Goal: Task Accomplishment & Management: Manage account settings

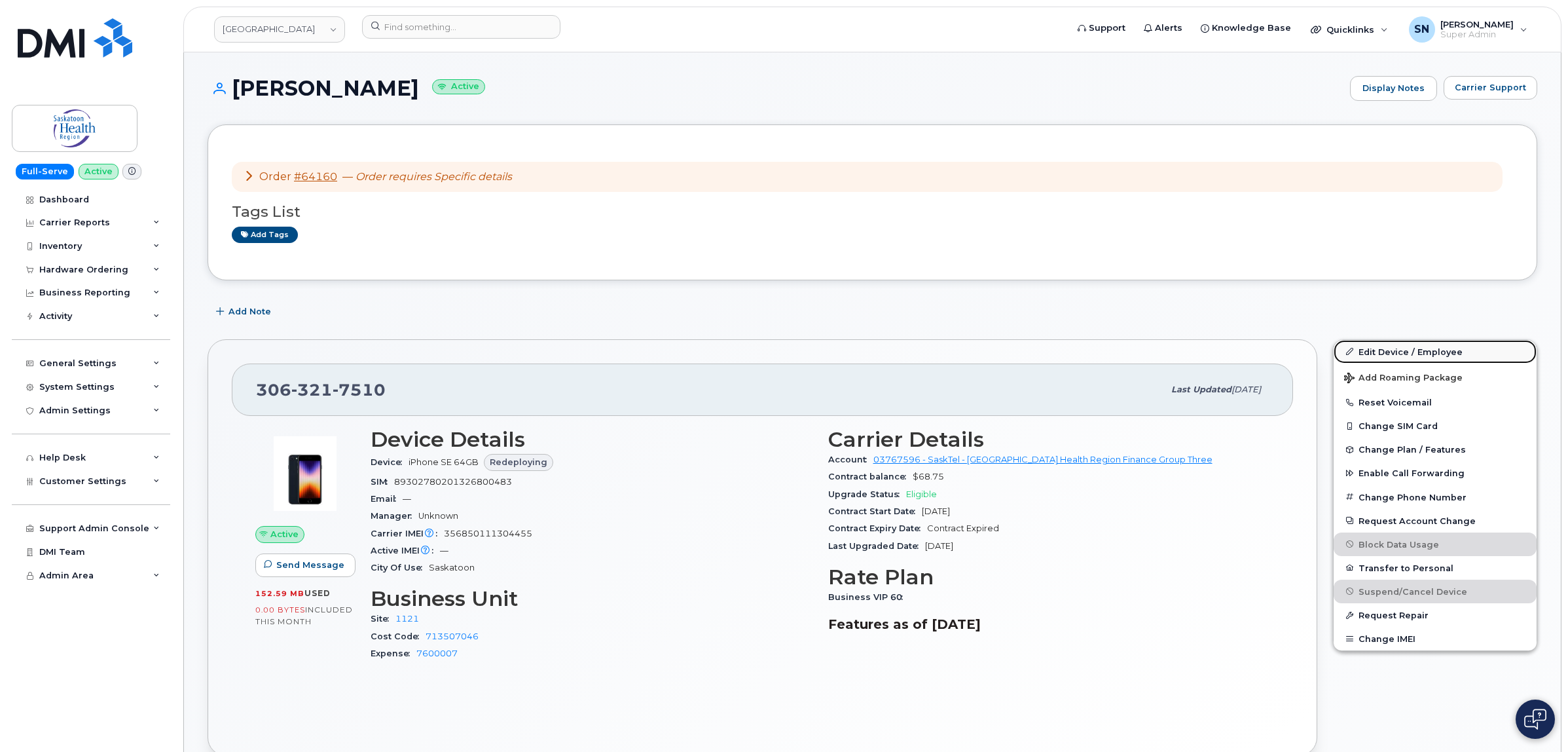
click at [1375, 352] on link "Edit Device / Employee" at bounding box center [1435, 351] width 203 height 24
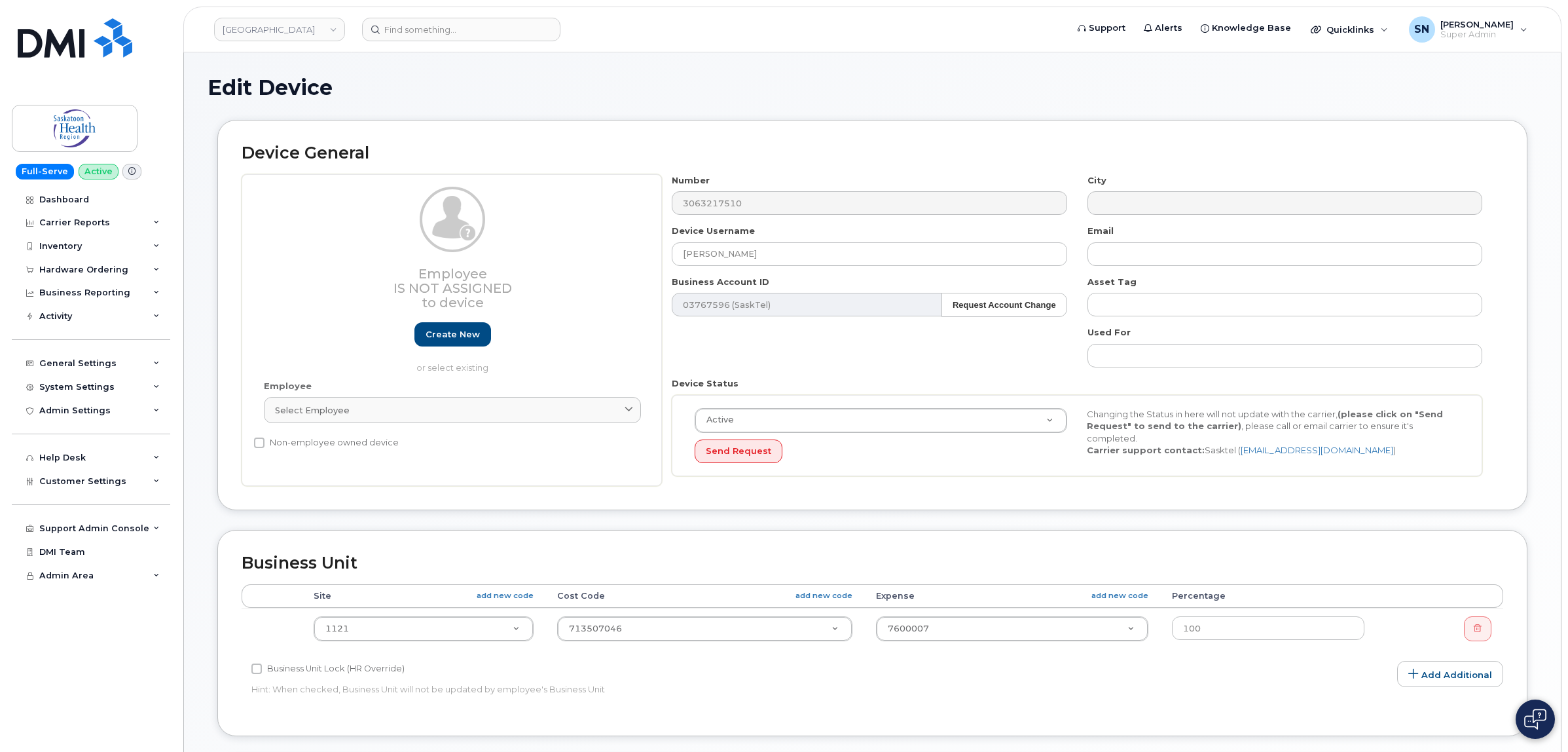
select select "18172"
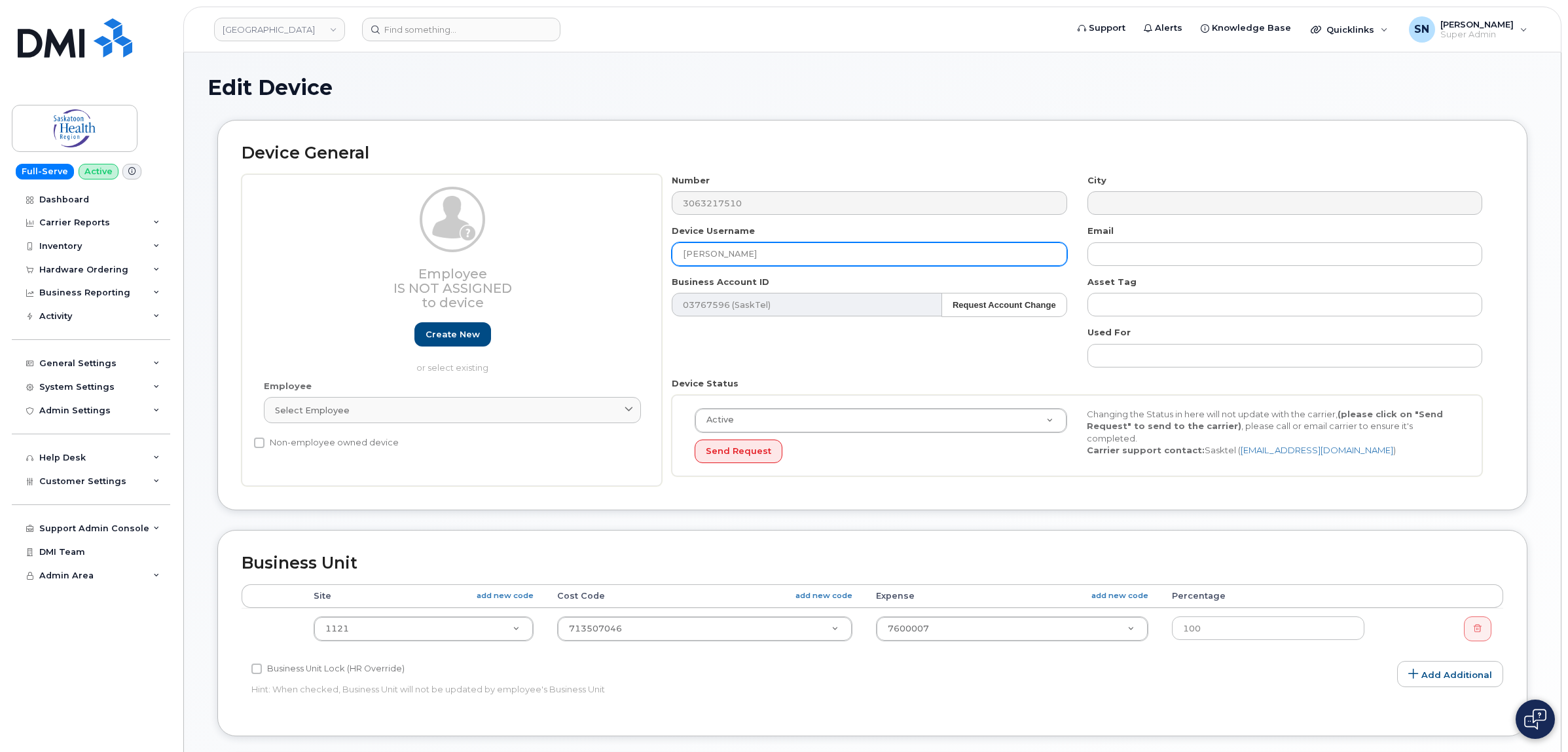
drag, startPoint x: 672, startPoint y: 260, endPoint x: 622, endPoint y: 261, distance: 50.0
click at [617, 260] on div "Employee Is not assigned to device Create new or select existing Employee Selec…" at bounding box center [872, 330] width 1262 height 313
paste input "Pediatric Allergy and Immunology Program"
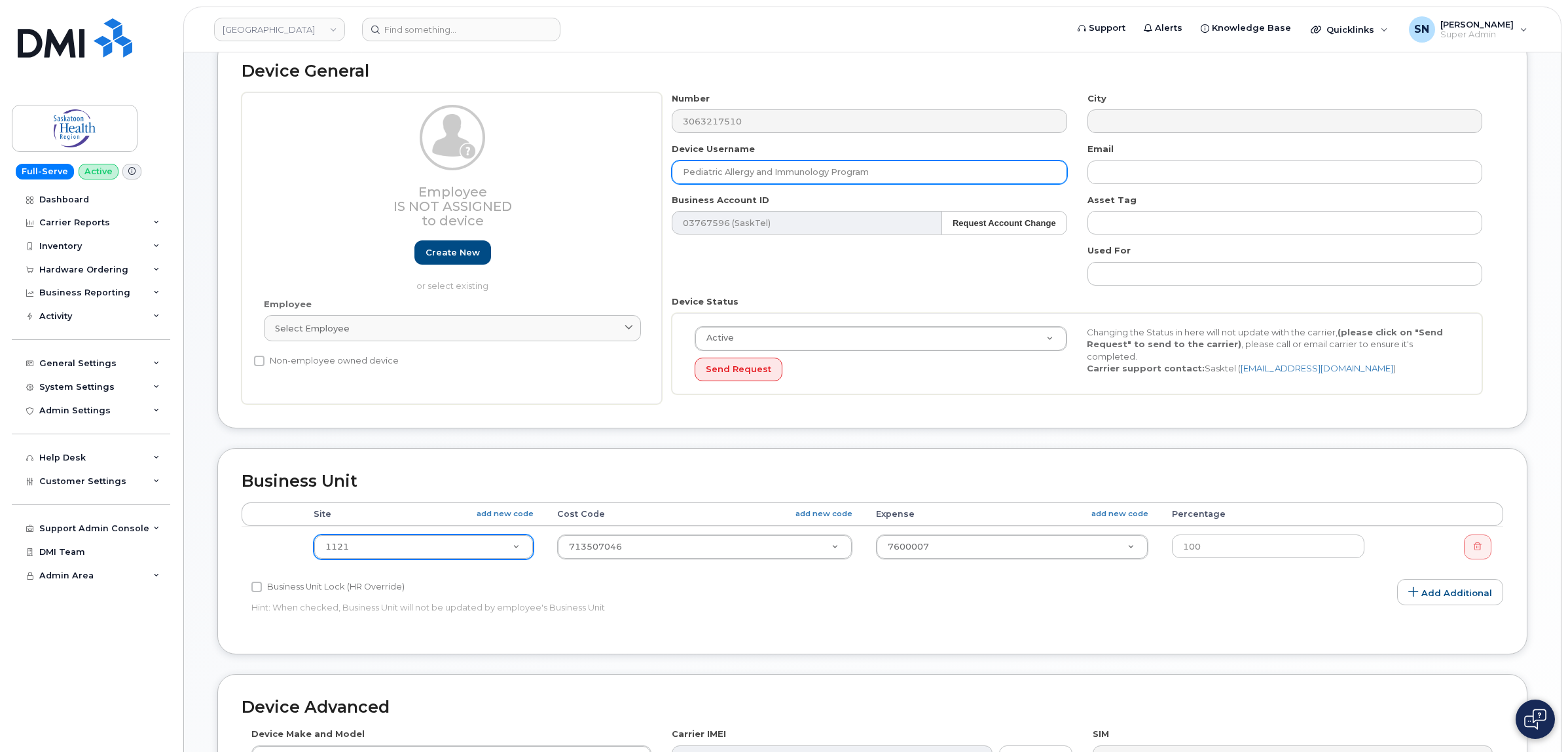
type input "Pediatric Allergy and Immunology Program"
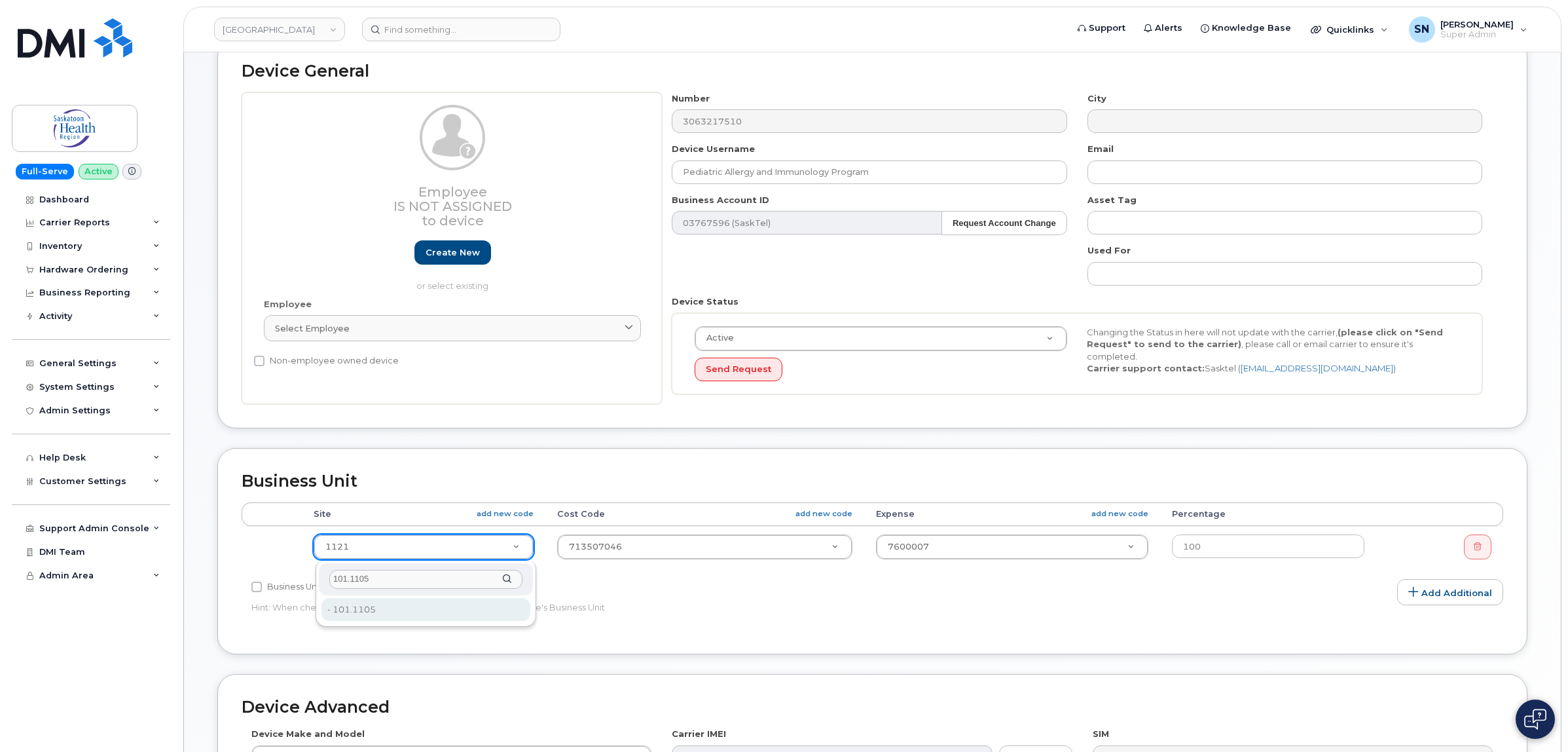
type input "101.1105"
drag, startPoint x: 401, startPoint y: 598, endPoint x: 601, endPoint y: 562, distance: 203.2
type input "2207557"
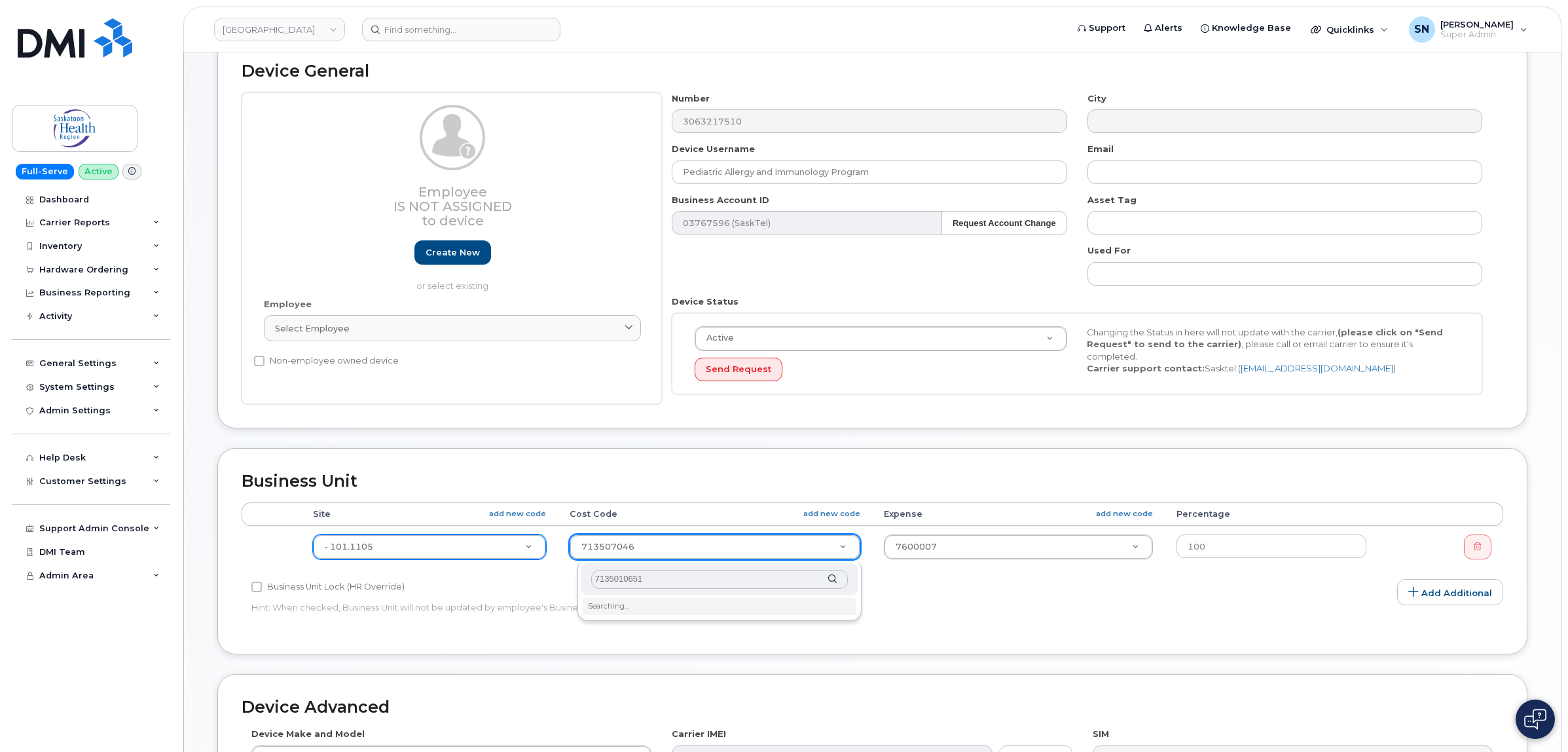
type input "71350106510"
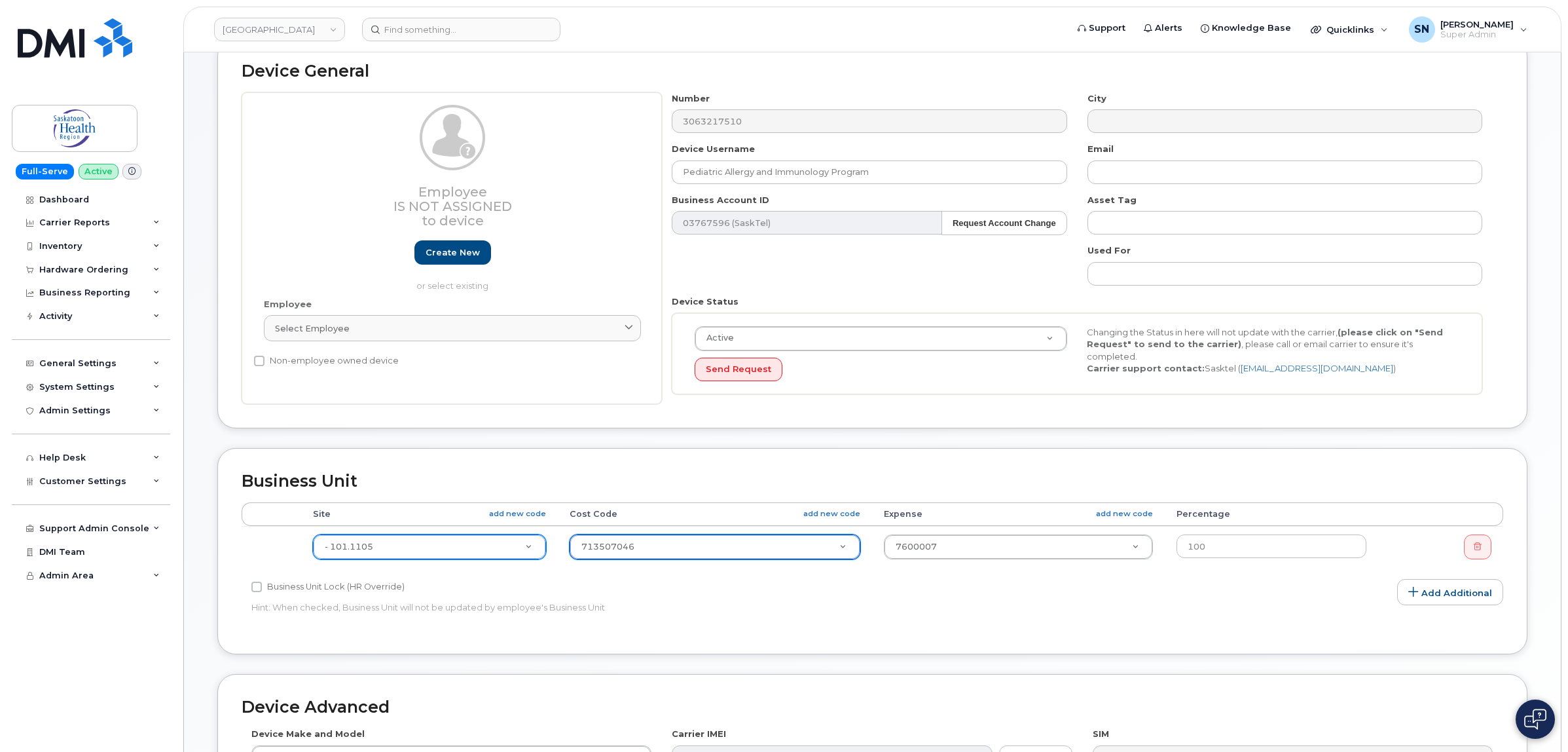
click at [817, 627] on div "Accounting Categories Rules Accounting categories percentages must add up to 10…" at bounding box center [872, 565] width 1262 height 128
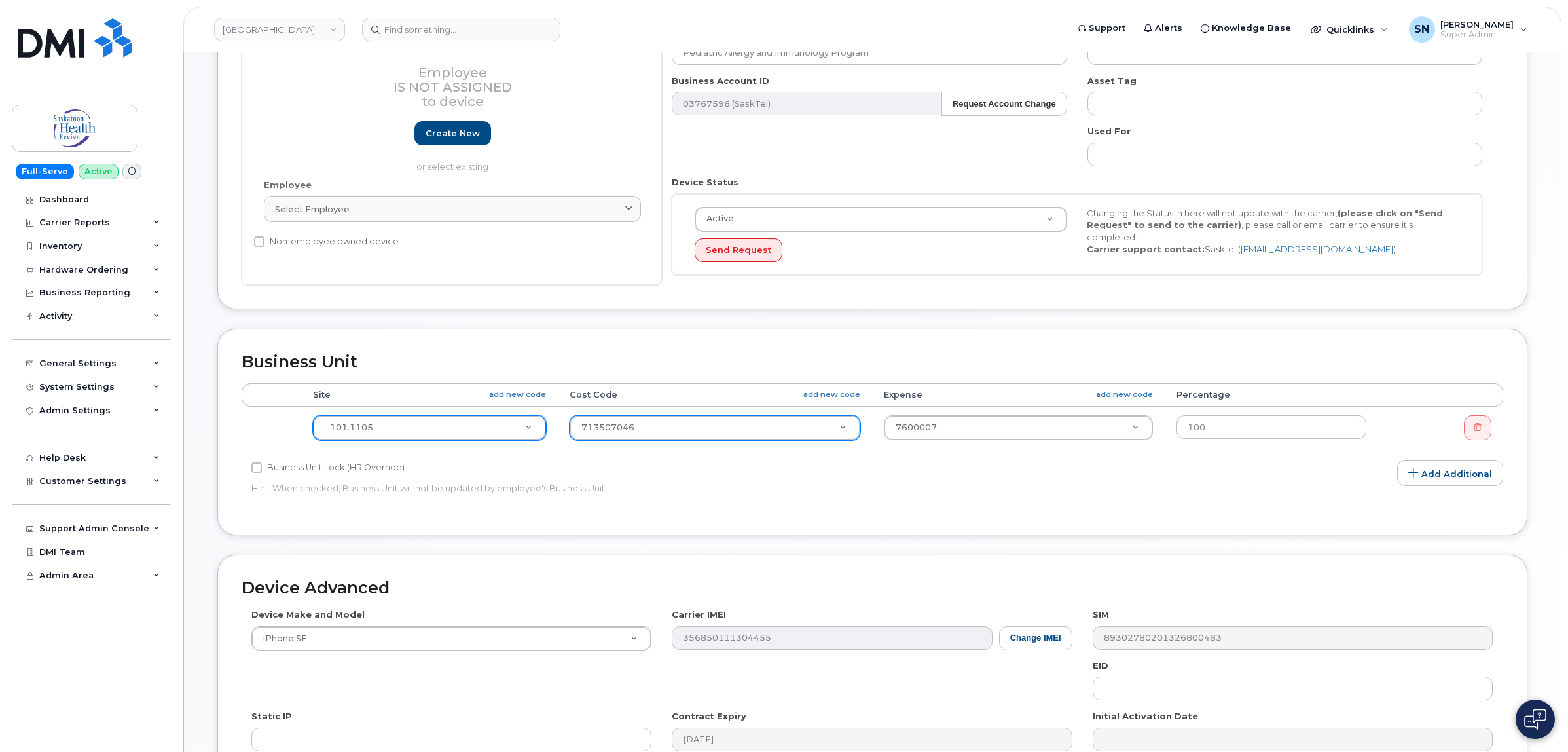
scroll to position [328, 0]
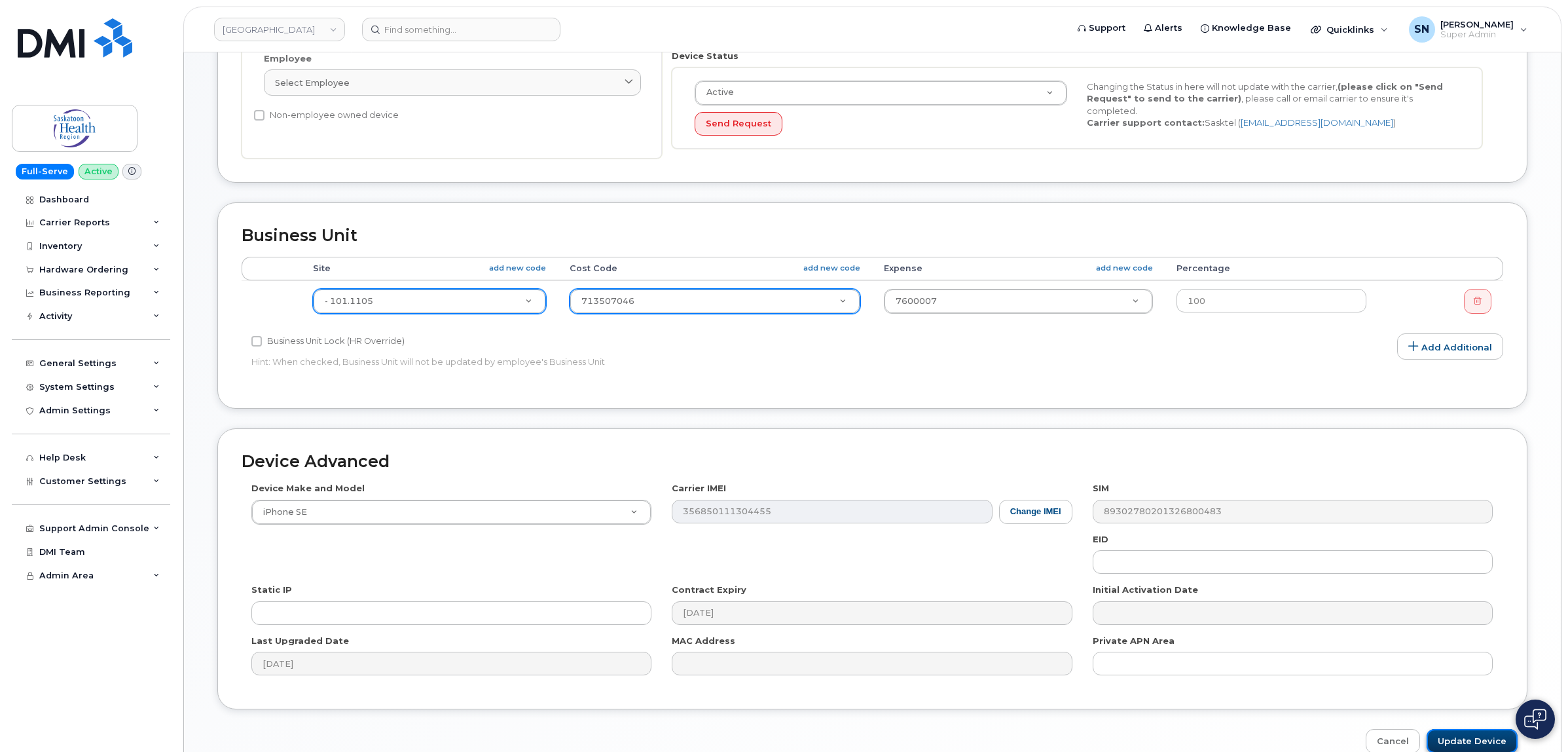
click at [1447, 735] on input "Update Device" at bounding box center [1471, 741] width 91 height 25
type input "Saving..."
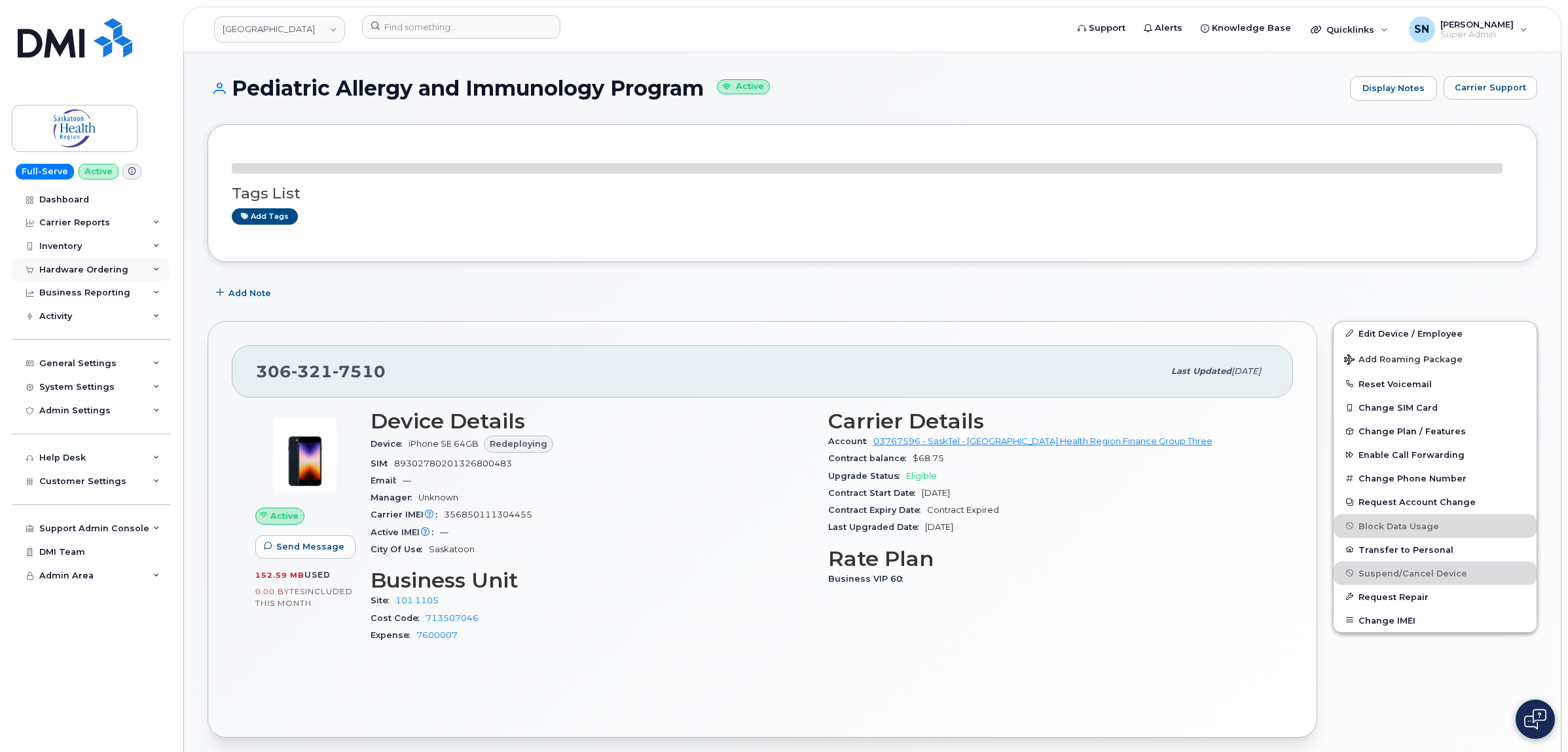
click at [88, 272] on div "Hardware Ordering" at bounding box center [84, 269] width 89 height 11
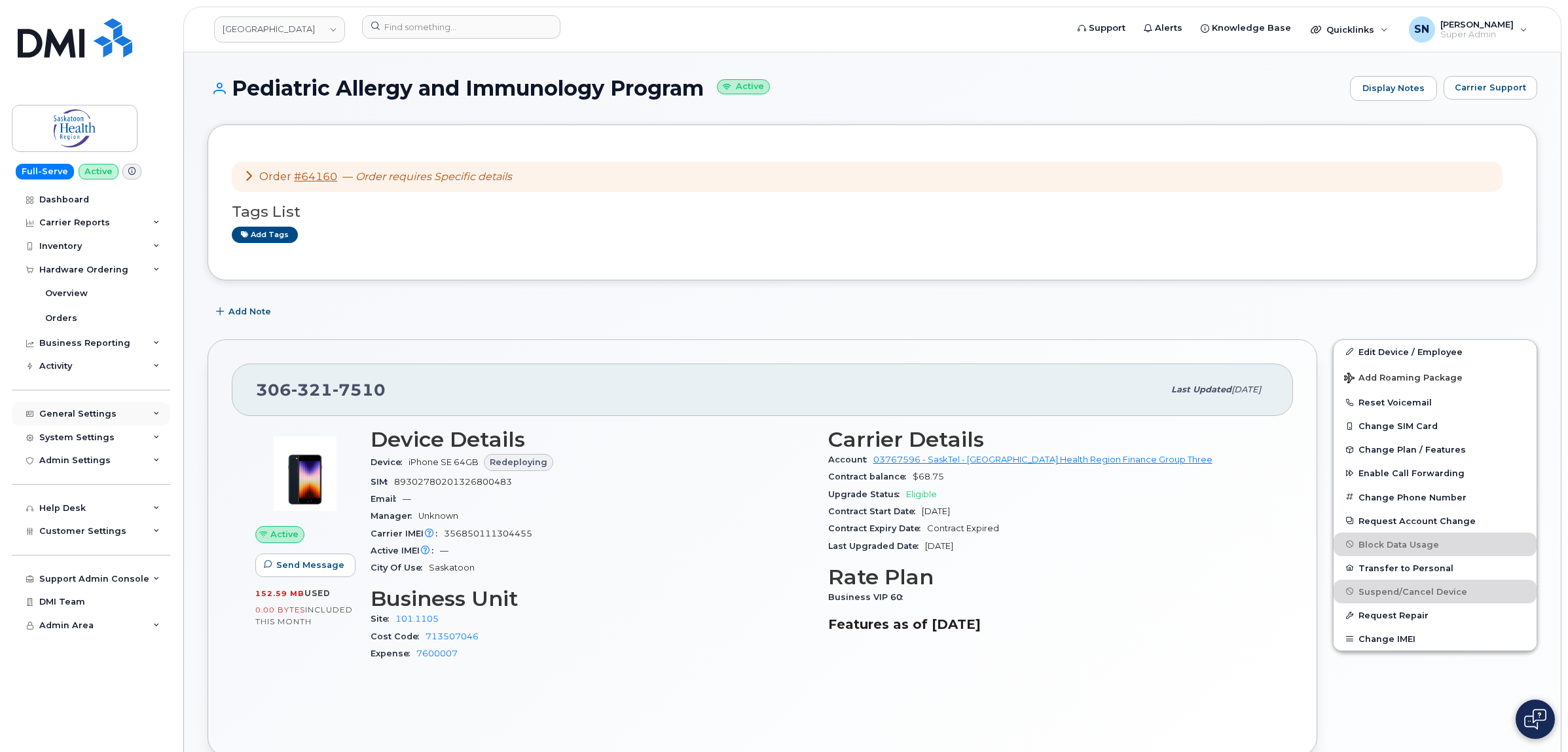
click at [86, 419] on div "General Settings" at bounding box center [78, 414] width 77 height 11
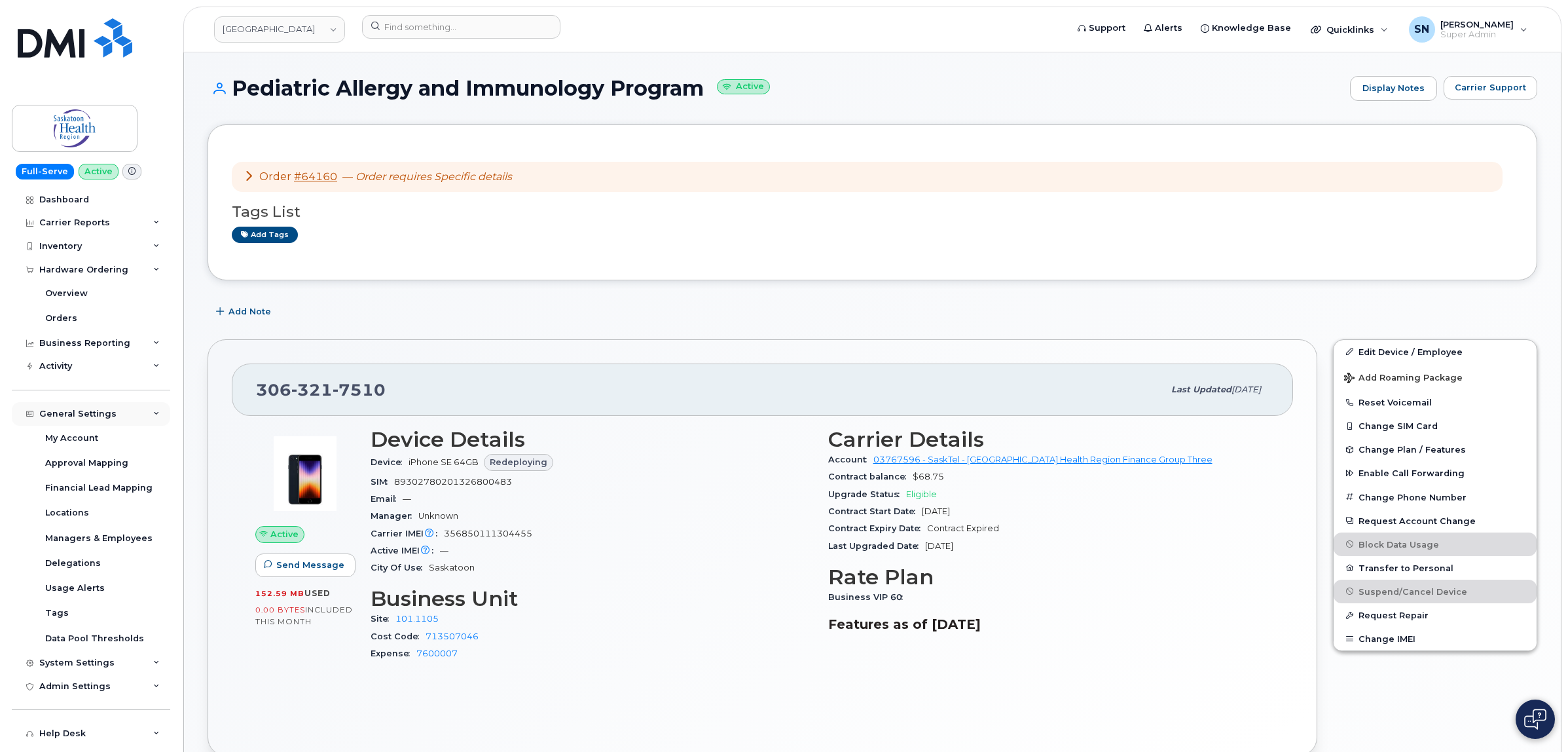
click at [95, 411] on div "General Settings" at bounding box center [78, 414] width 77 height 11
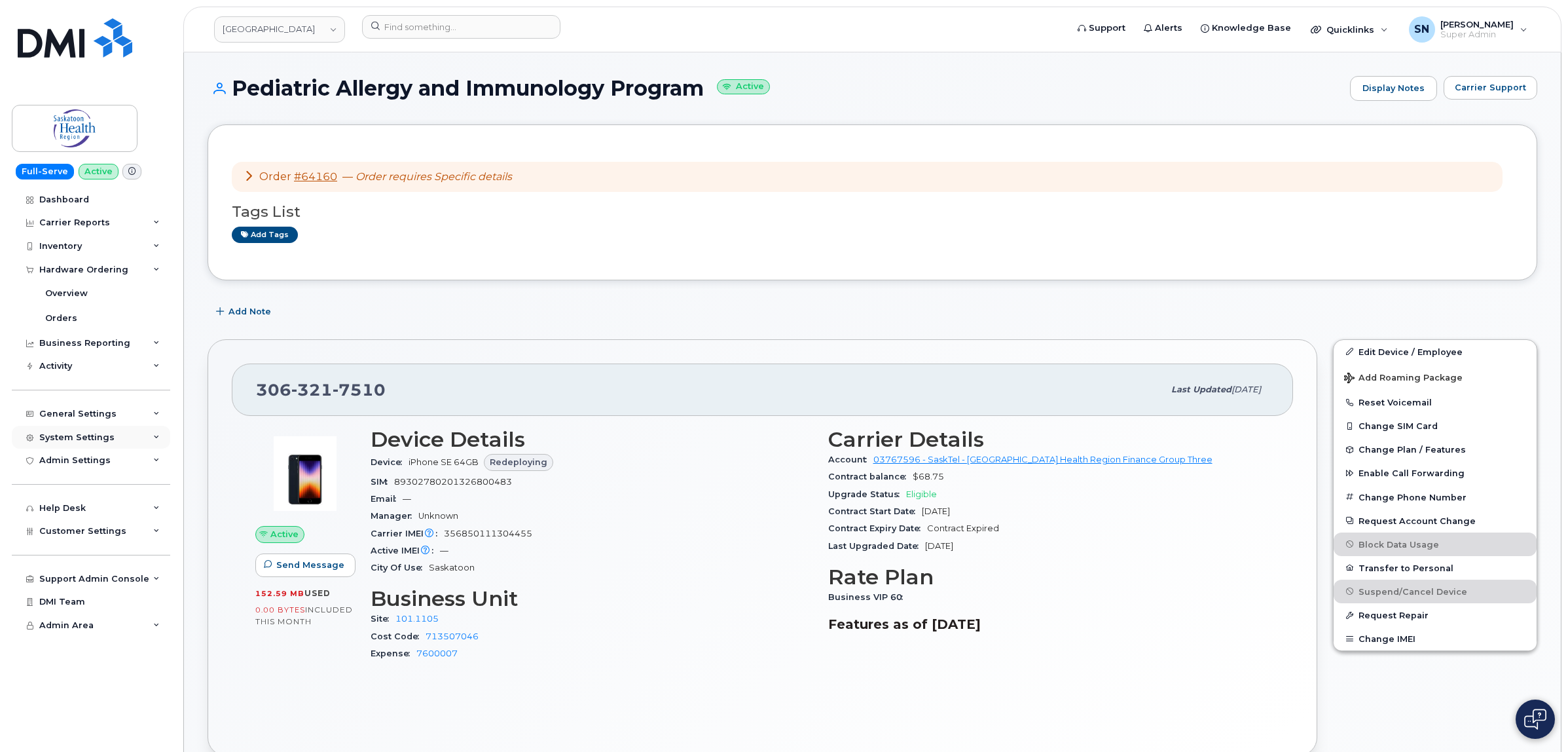
click at [99, 440] on div "System Settings" at bounding box center [77, 438] width 76 height 11
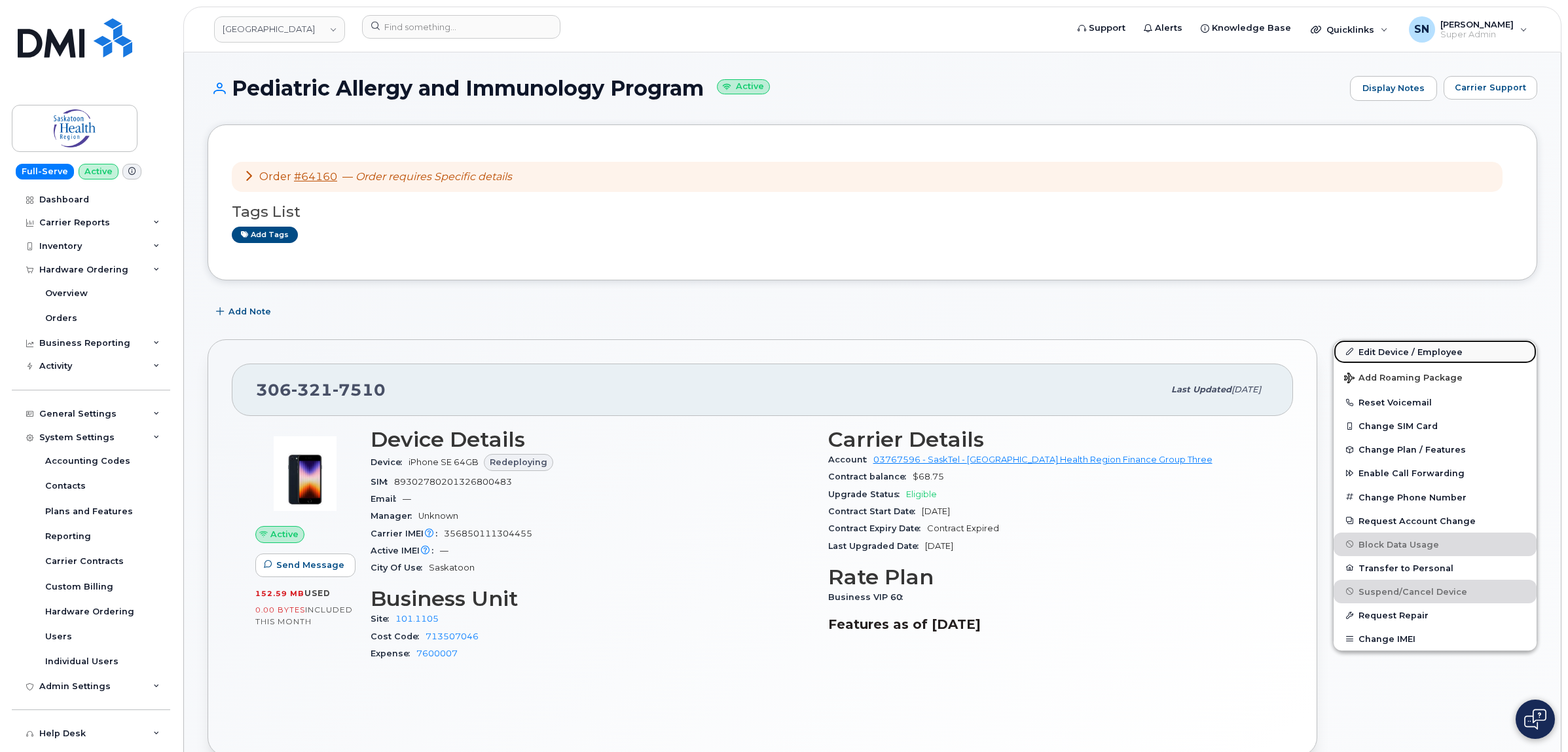
click at [1389, 356] on link "Edit Device / Employee" at bounding box center [1435, 351] width 203 height 24
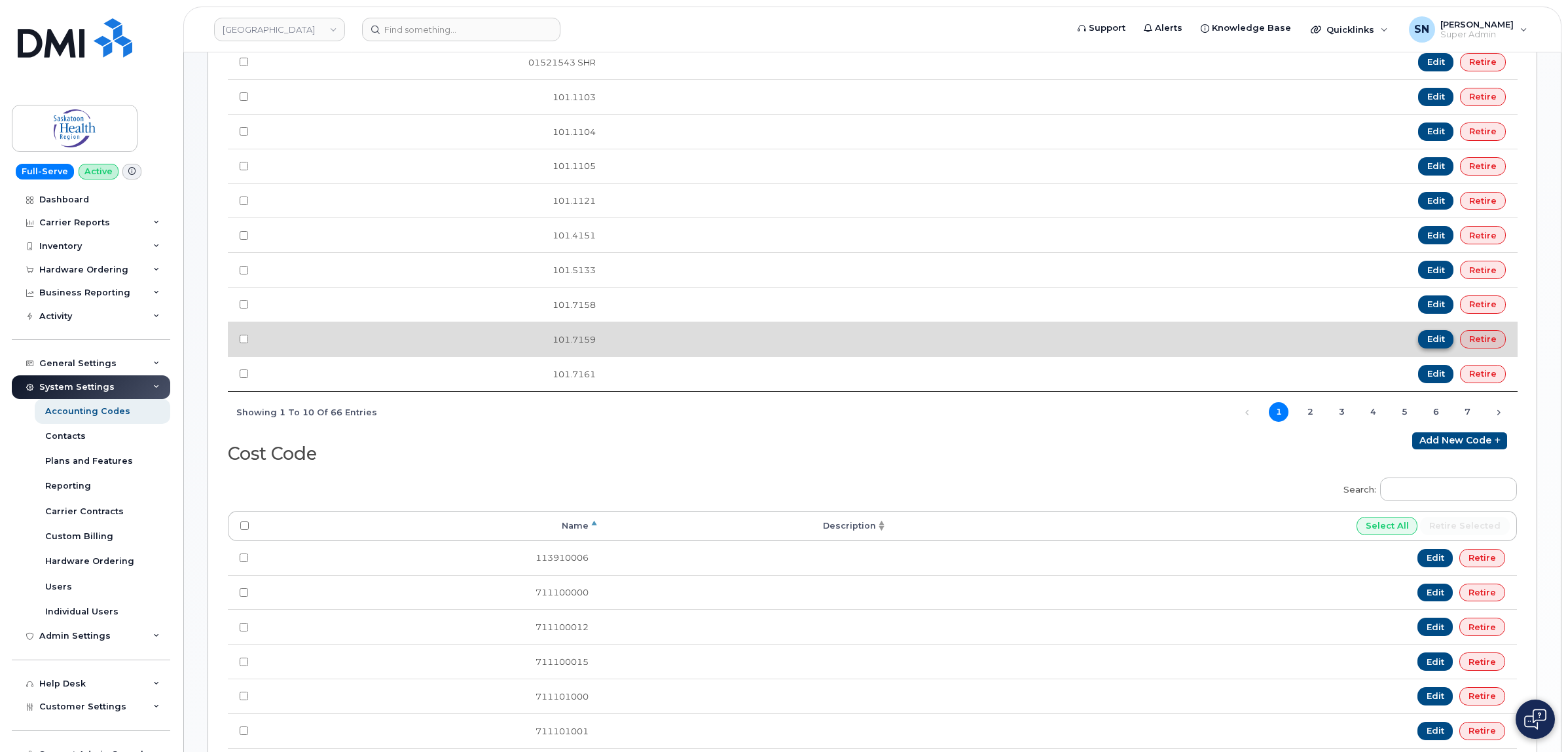
scroll to position [573, 0]
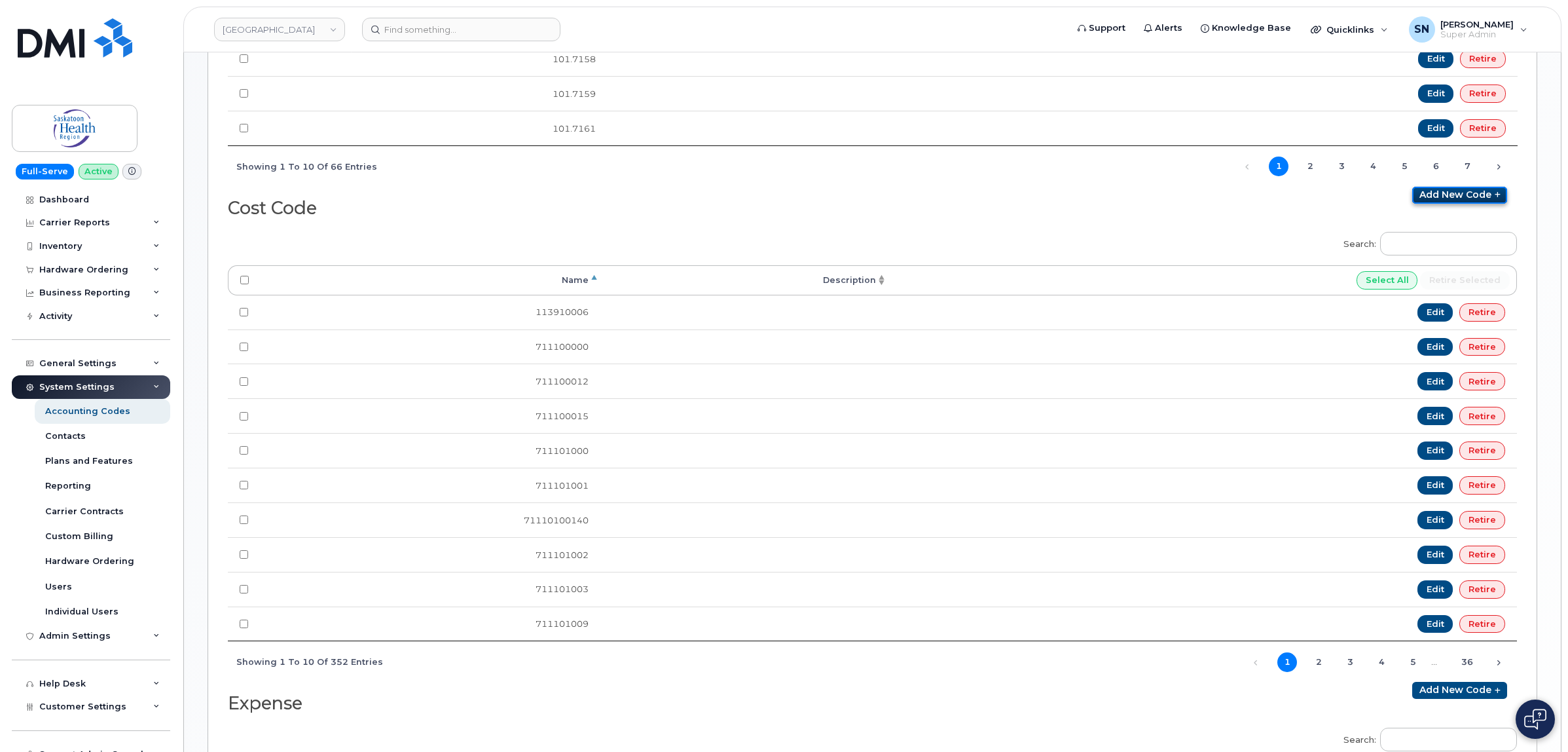
click at [1497, 203] on link "Add new code" at bounding box center [1460, 195] width 95 height 17
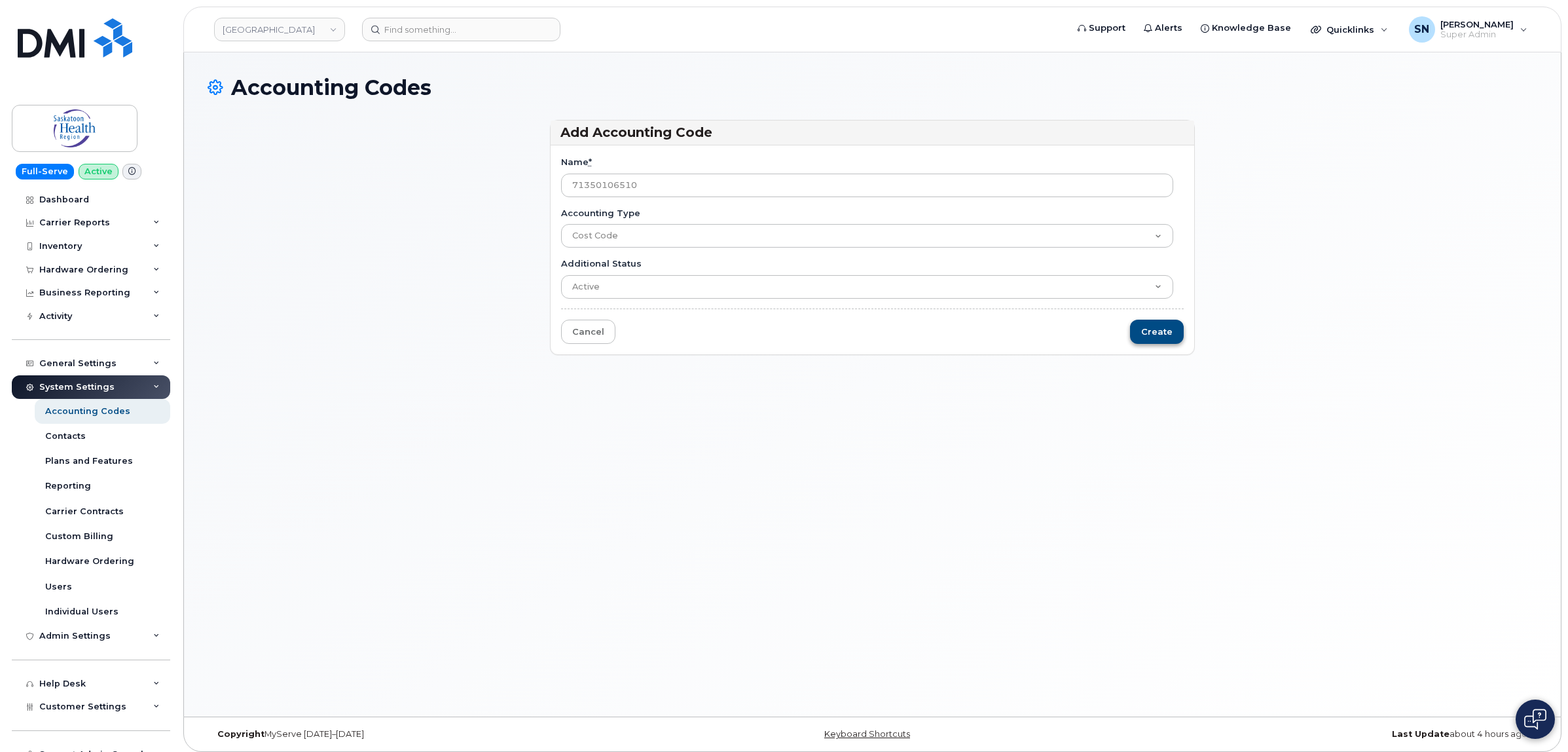
type input "71350106510"
click at [1156, 338] on input "Create" at bounding box center [1156, 332] width 54 height 25
type input "Saving..."
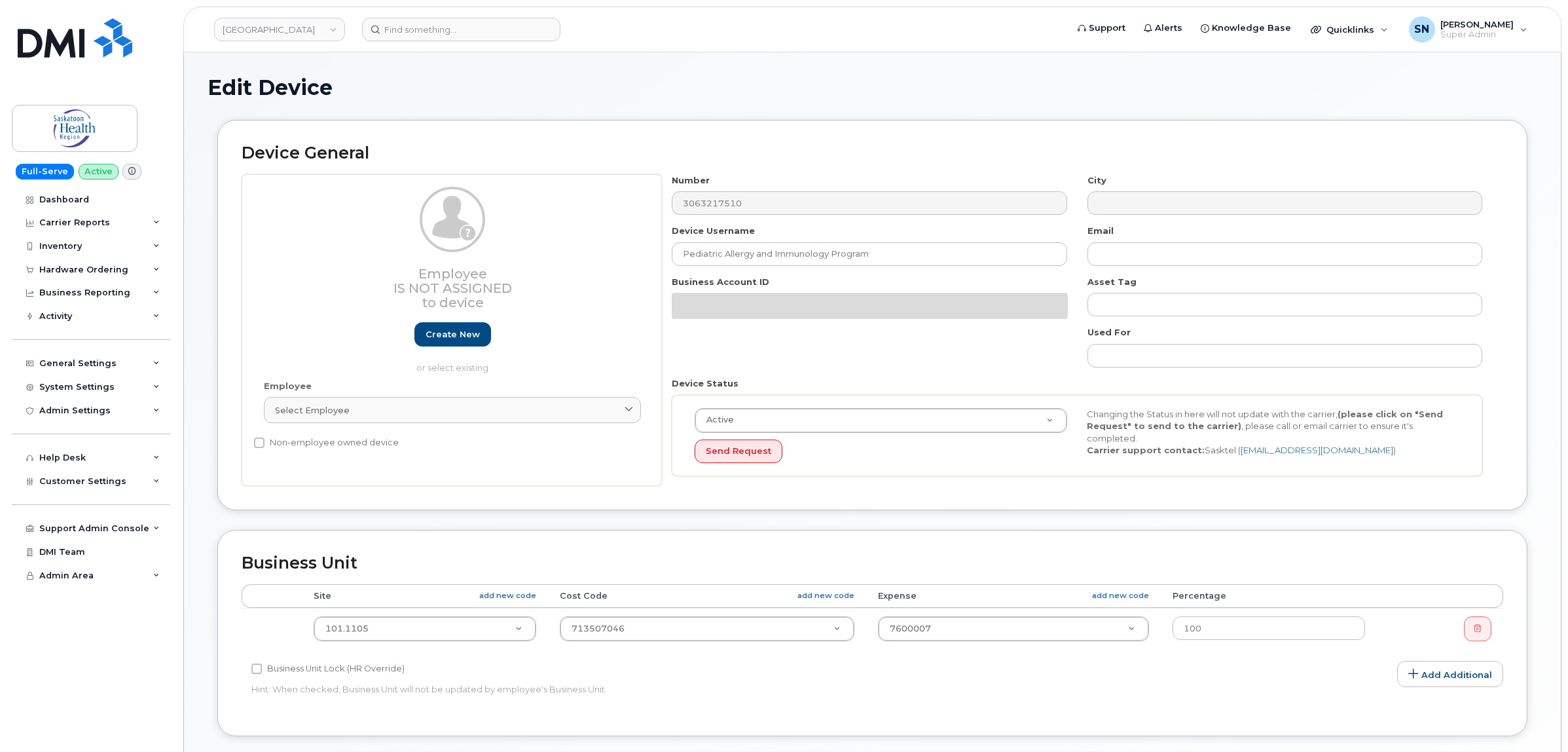
select select "18172"
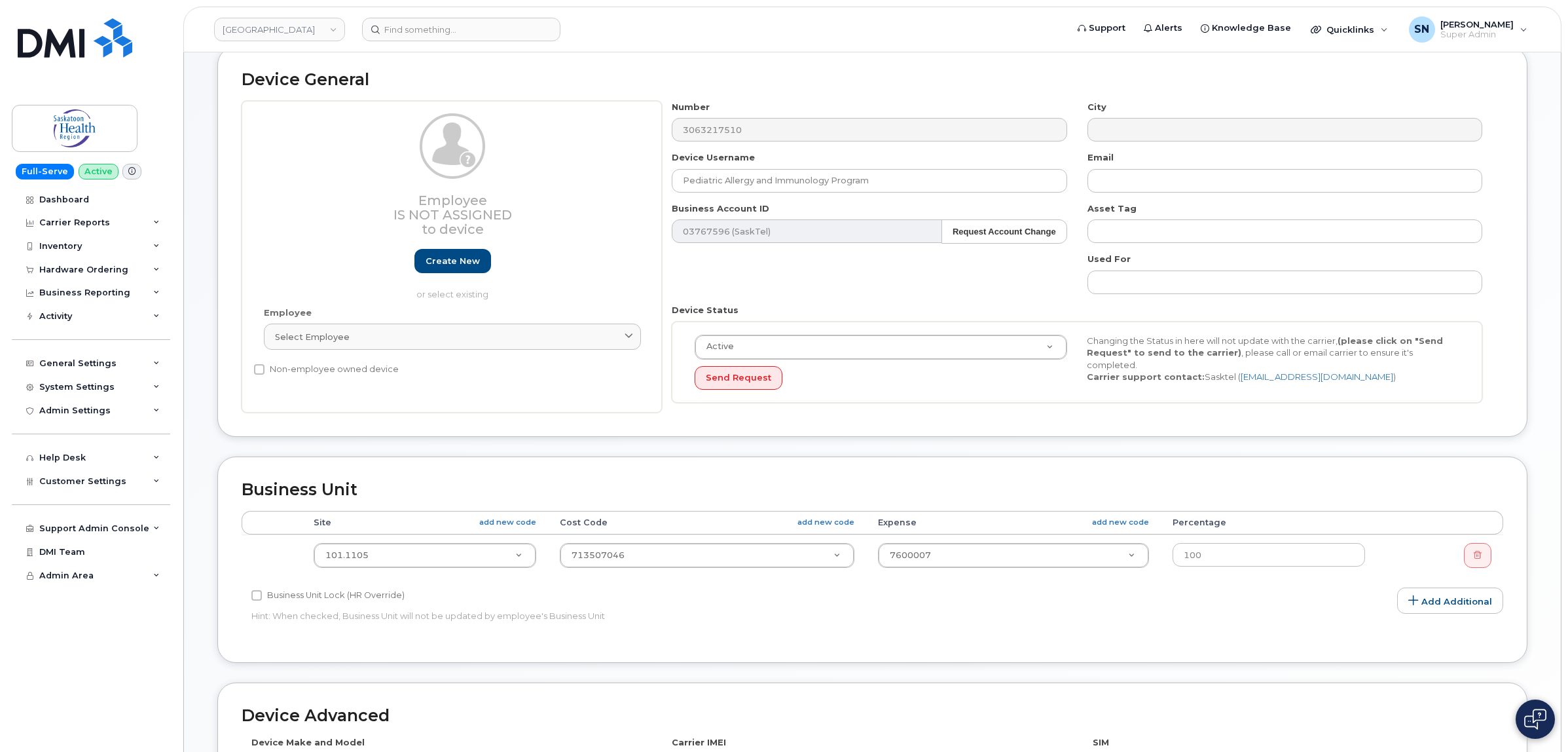
scroll to position [164, 0]
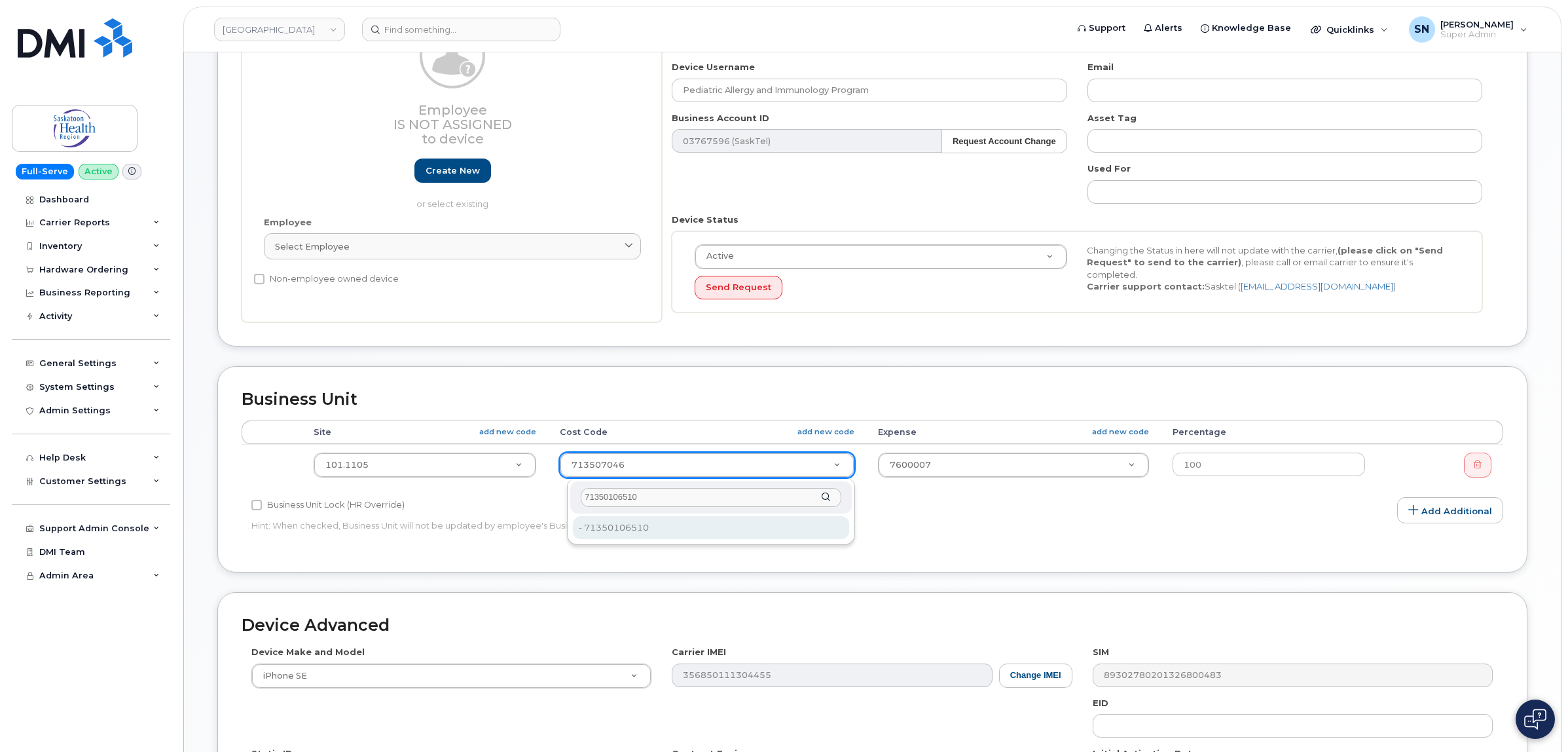
type input "71350106510"
type input "2209543"
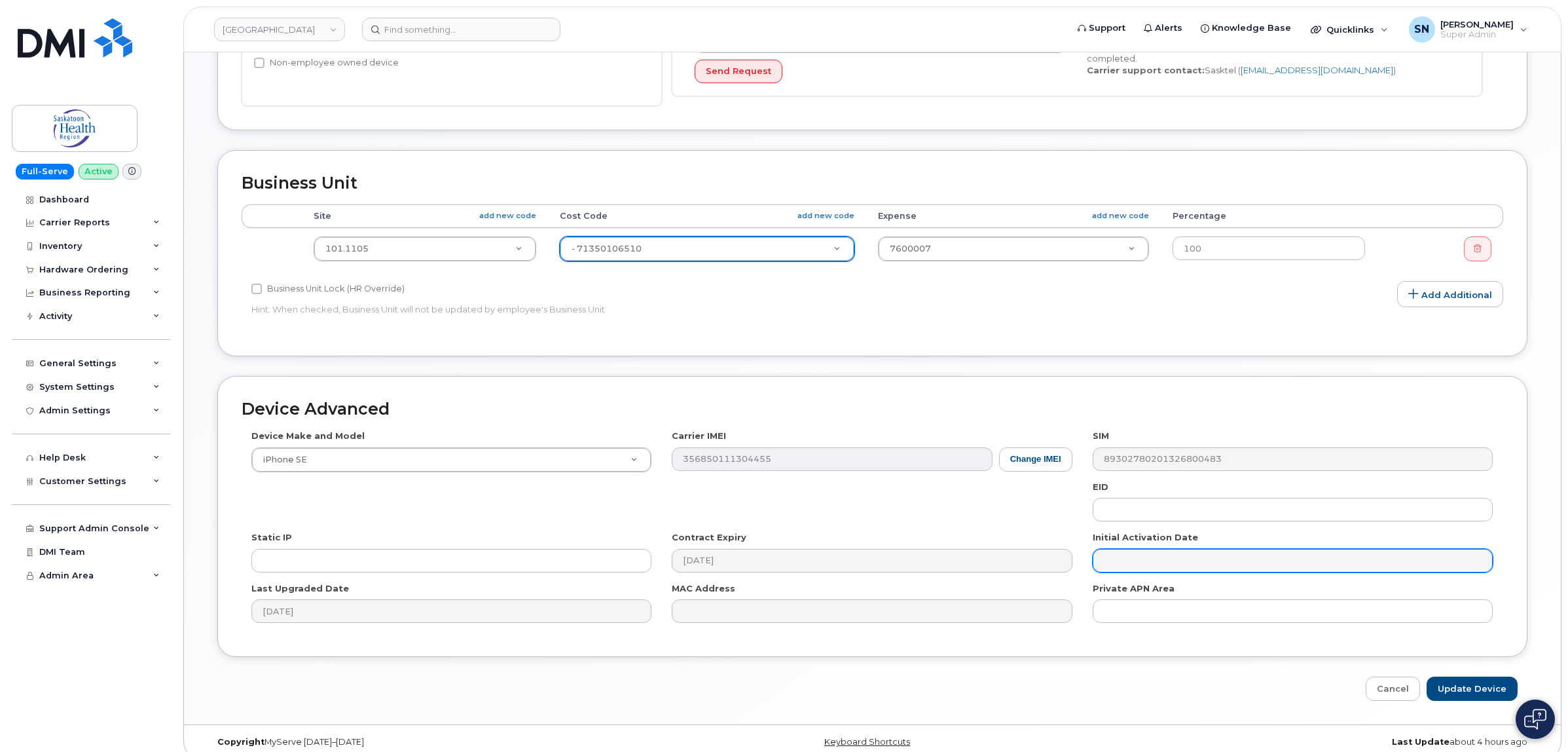
scroll to position [397, 0]
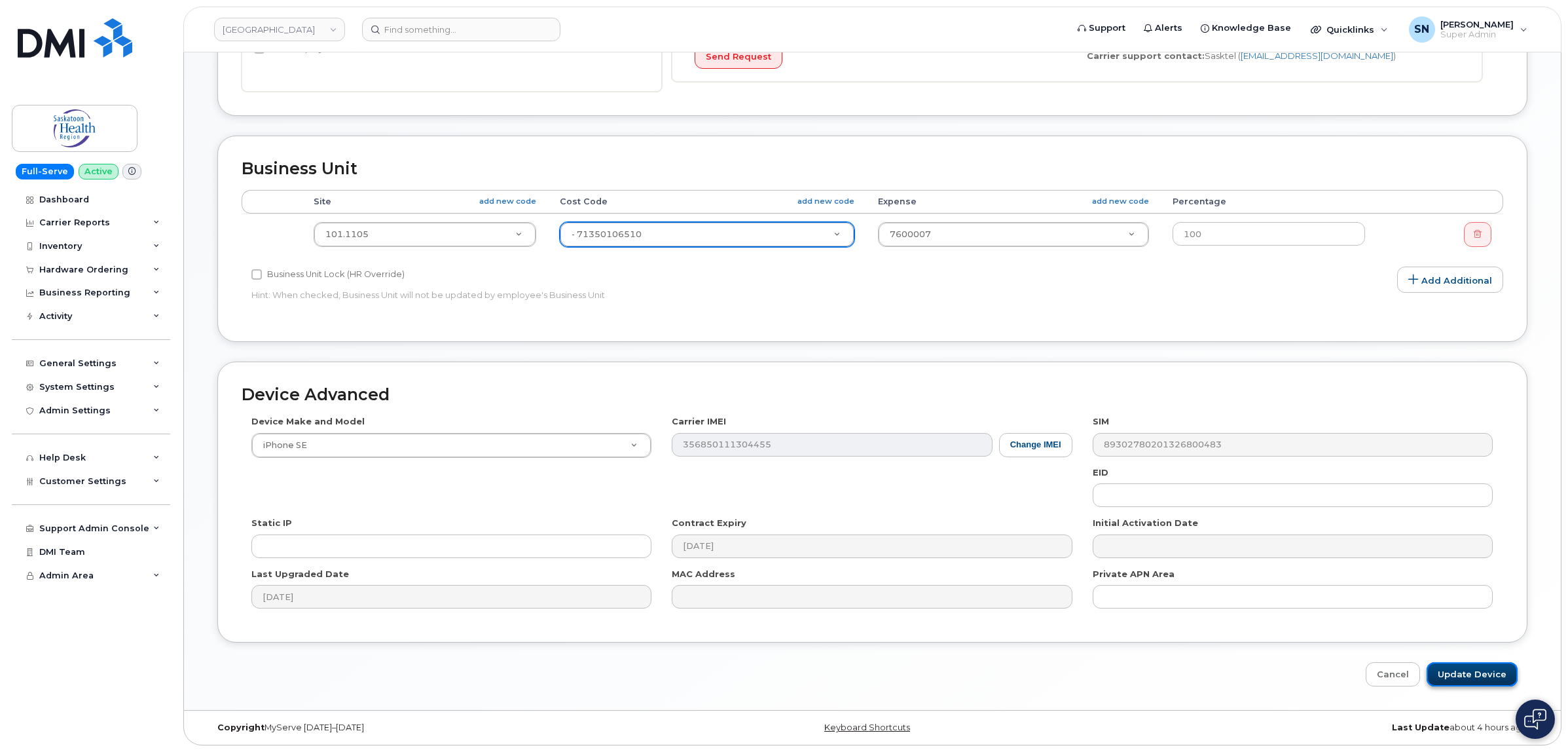
click at [1459, 670] on input "Update Device" at bounding box center [1471, 675] width 91 height 25
type input "Saving..."
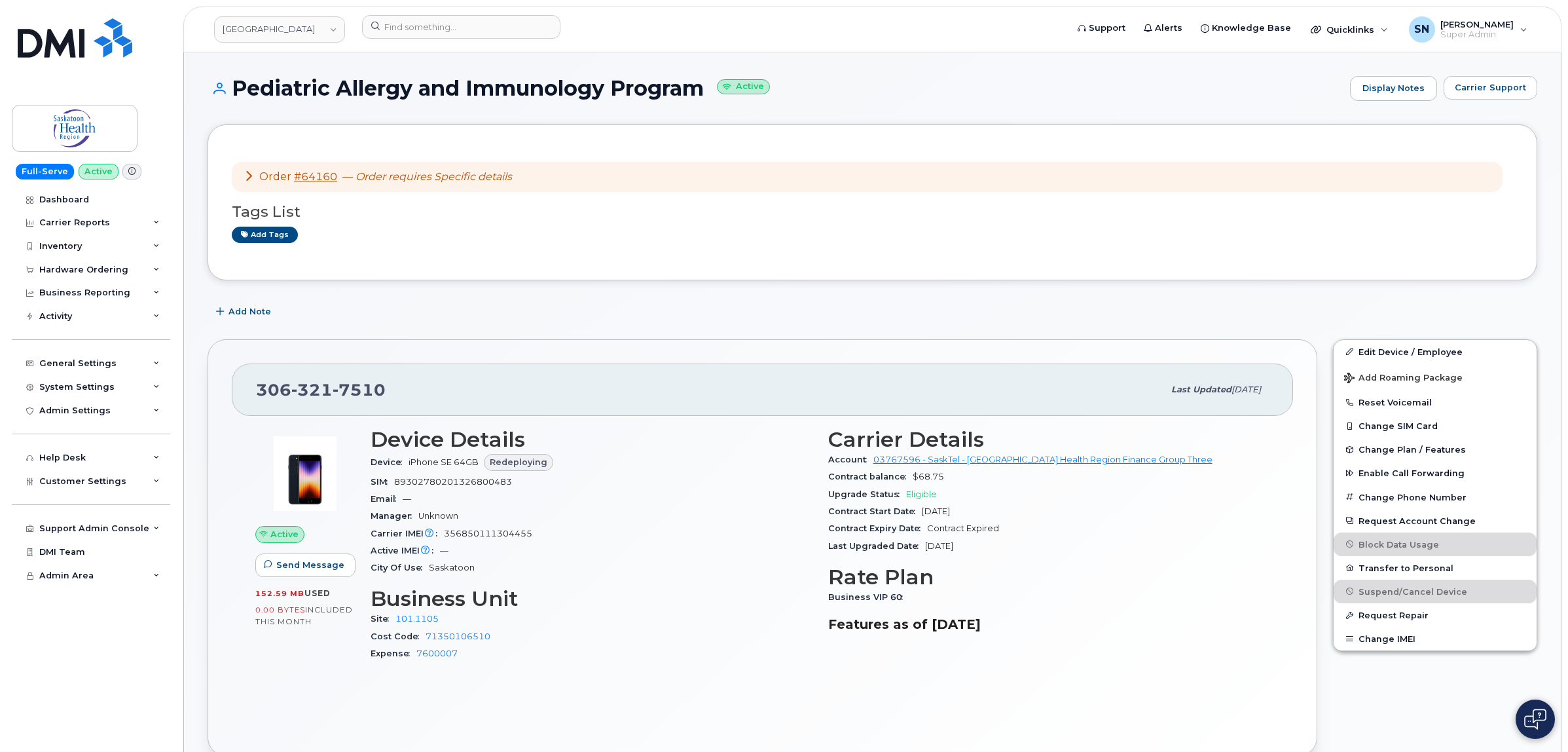
drag, startPoint x: 237, startPoint y: 88, endPoint x: 705, endPoint y: 99, distance: 468.1
click at [705, 99] on h1 "Pediatric Allergy and Immunology Program Active" at bounding box center [776, 88] width 1136 height 23
copy h1 "Pediatric Allergy and Immunology Program"
click at [446, 18] on input at bounding box center [460, 26] width 198 height 24
paste input "6473856624"
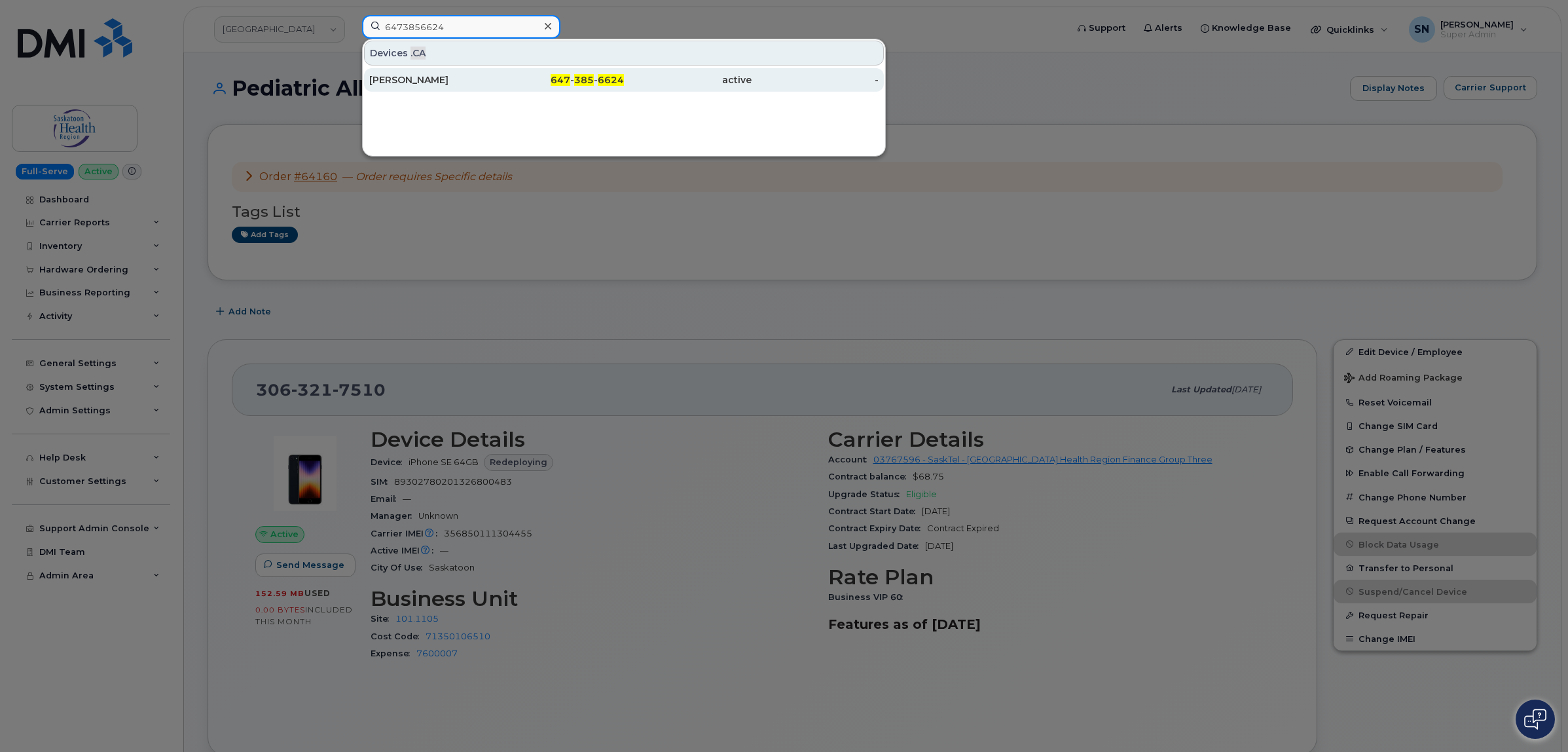
type input "6473856624"
click at [446, 86] on div "Josh Huebsch" at bounding box center [432, 79] width 128 height 13
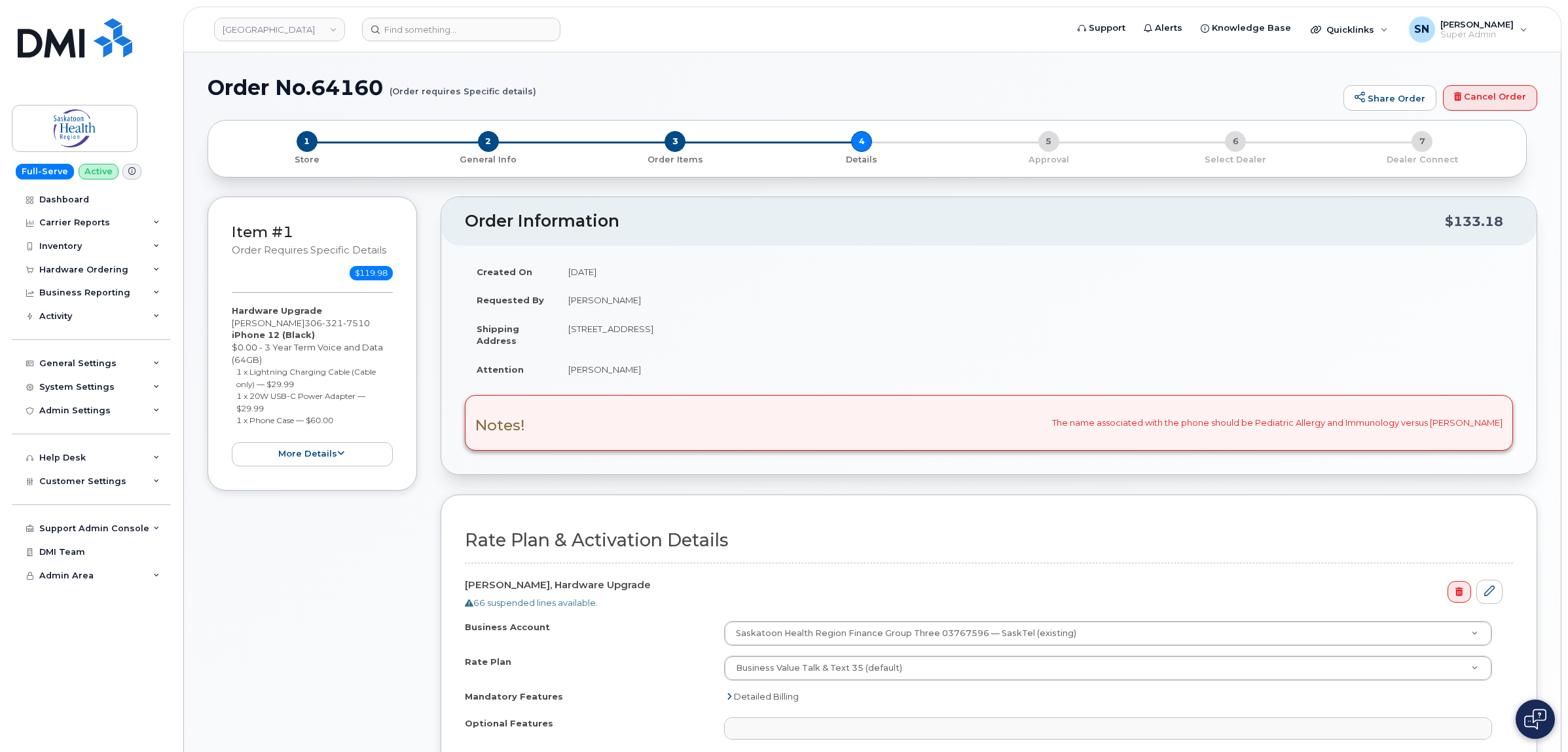
select select
drag, startPoint x: 672, startPoint y: 139, endPoint x: 642, endPoint y: 292, distance: 155.9
click at [673, 139] on span "3" at bounding box center [675, 142] width 21 height 21
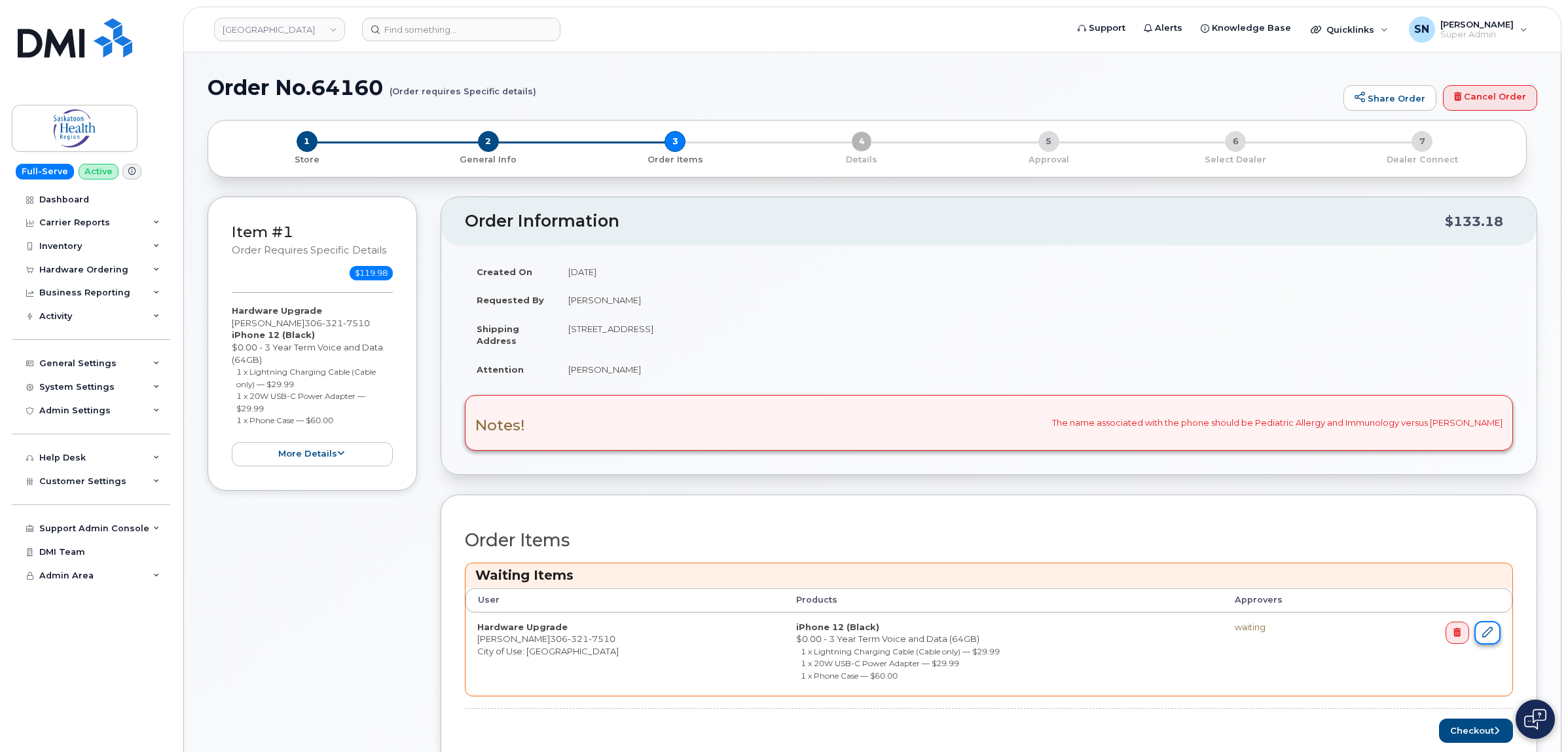
click at [1488, 638] on icon at bounding box center [1488, 632] width 11 height 11
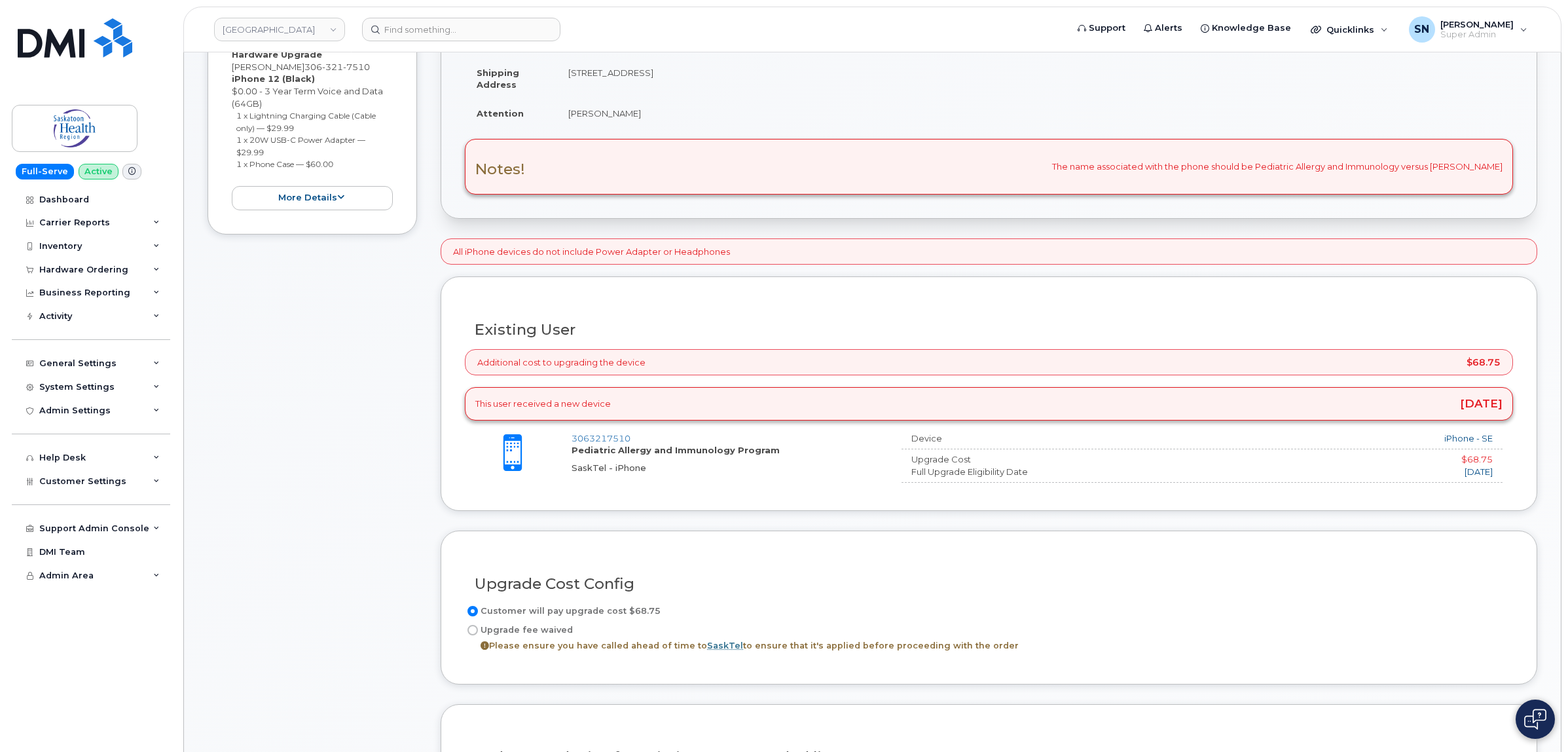
scroll to position [491, 0]
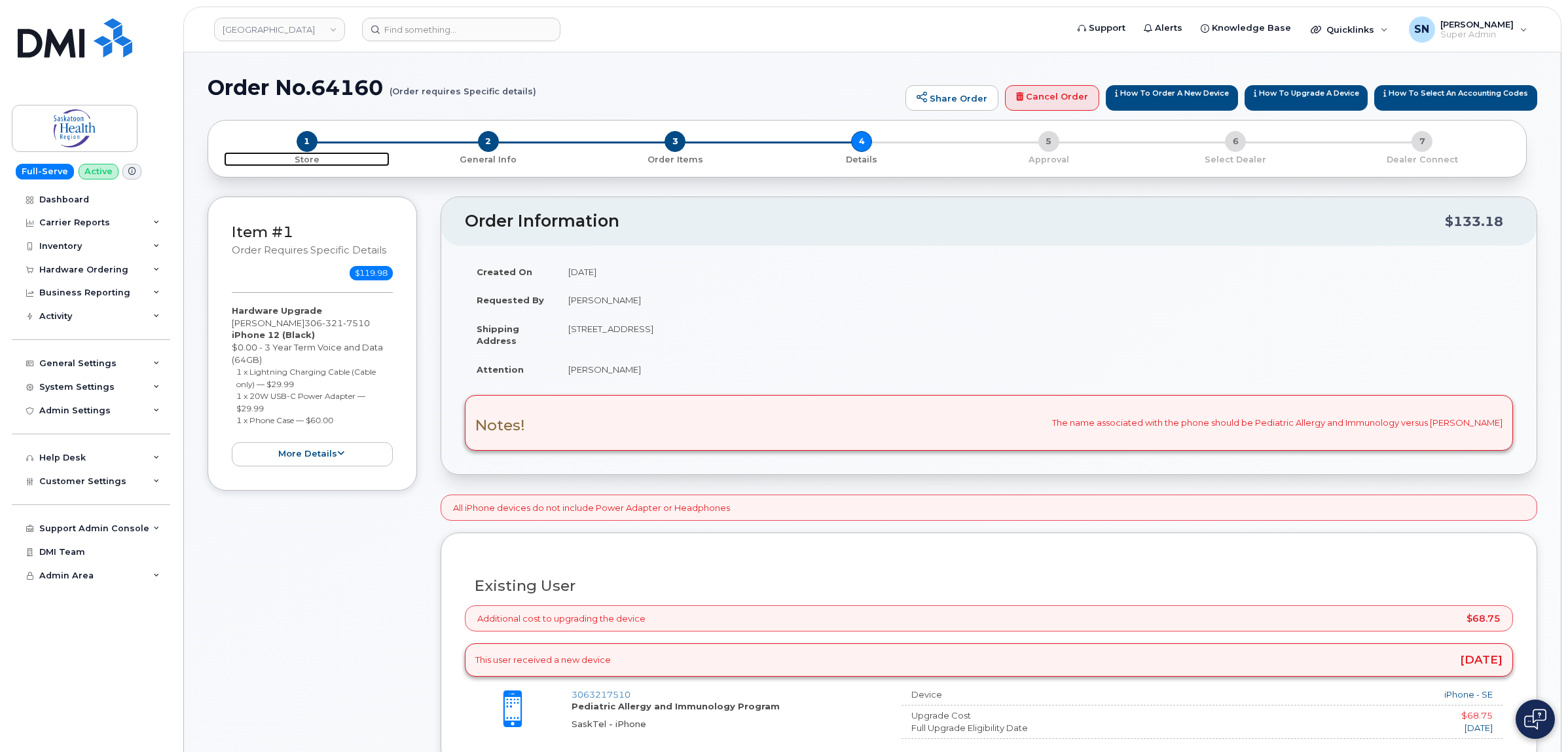
click at [311, 134] on span "1" at bounding box center [307, 142] width 21 height 21
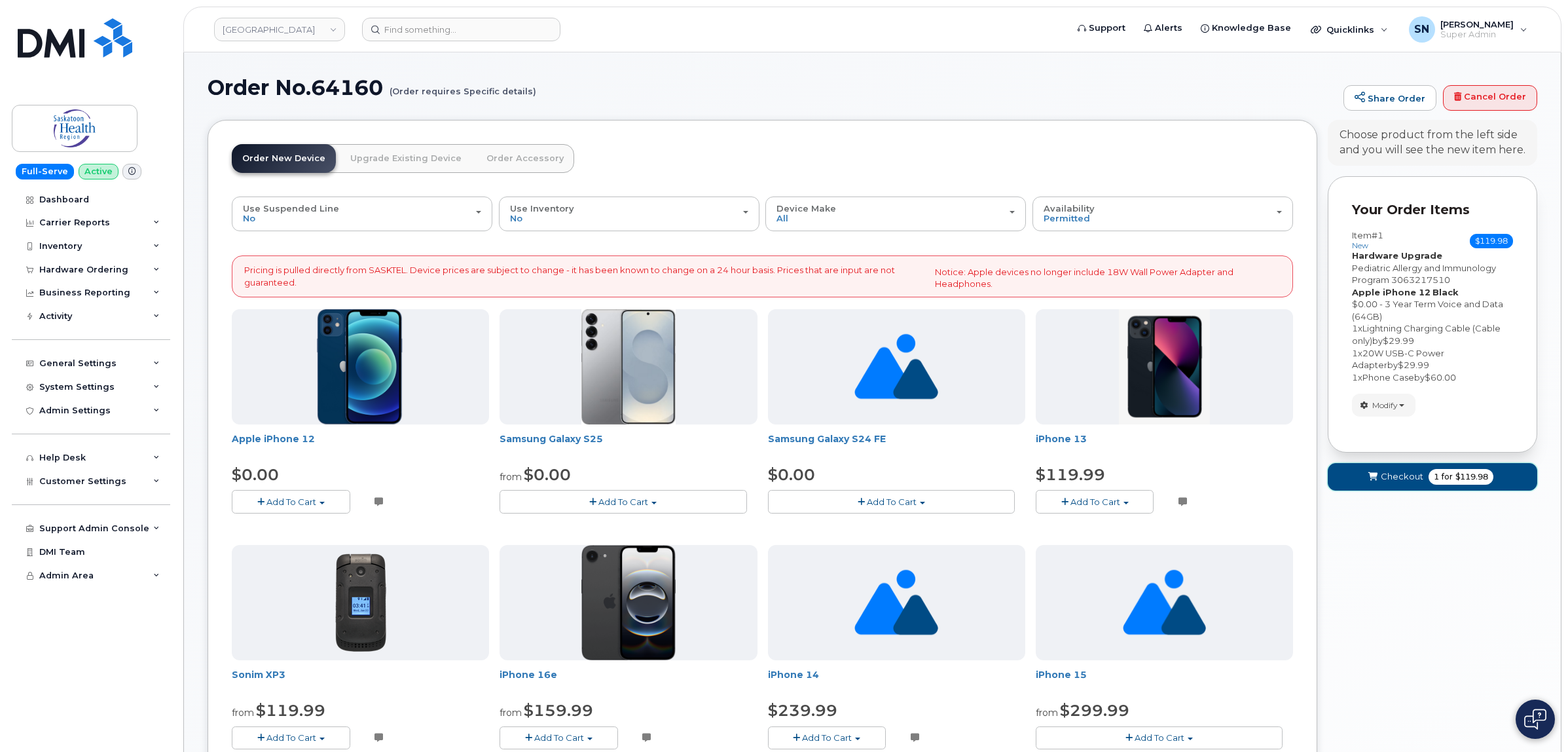
click at [1386, 476] on span "Checkout" at bounding box center [1402, 476] width 42 height 12
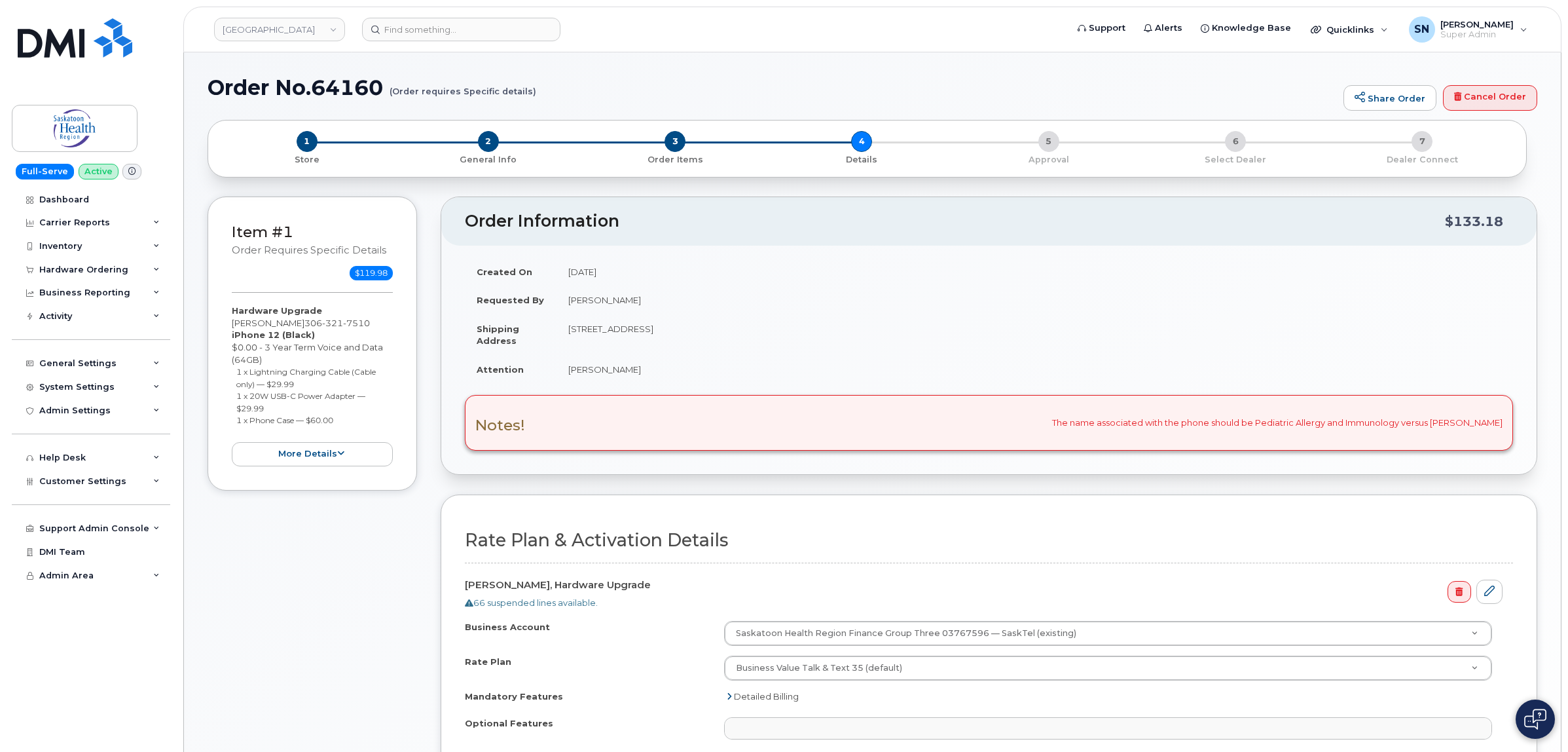
select select
click at [676, 139] on span "3" at bounding box center [675, 142] width 21 height 21
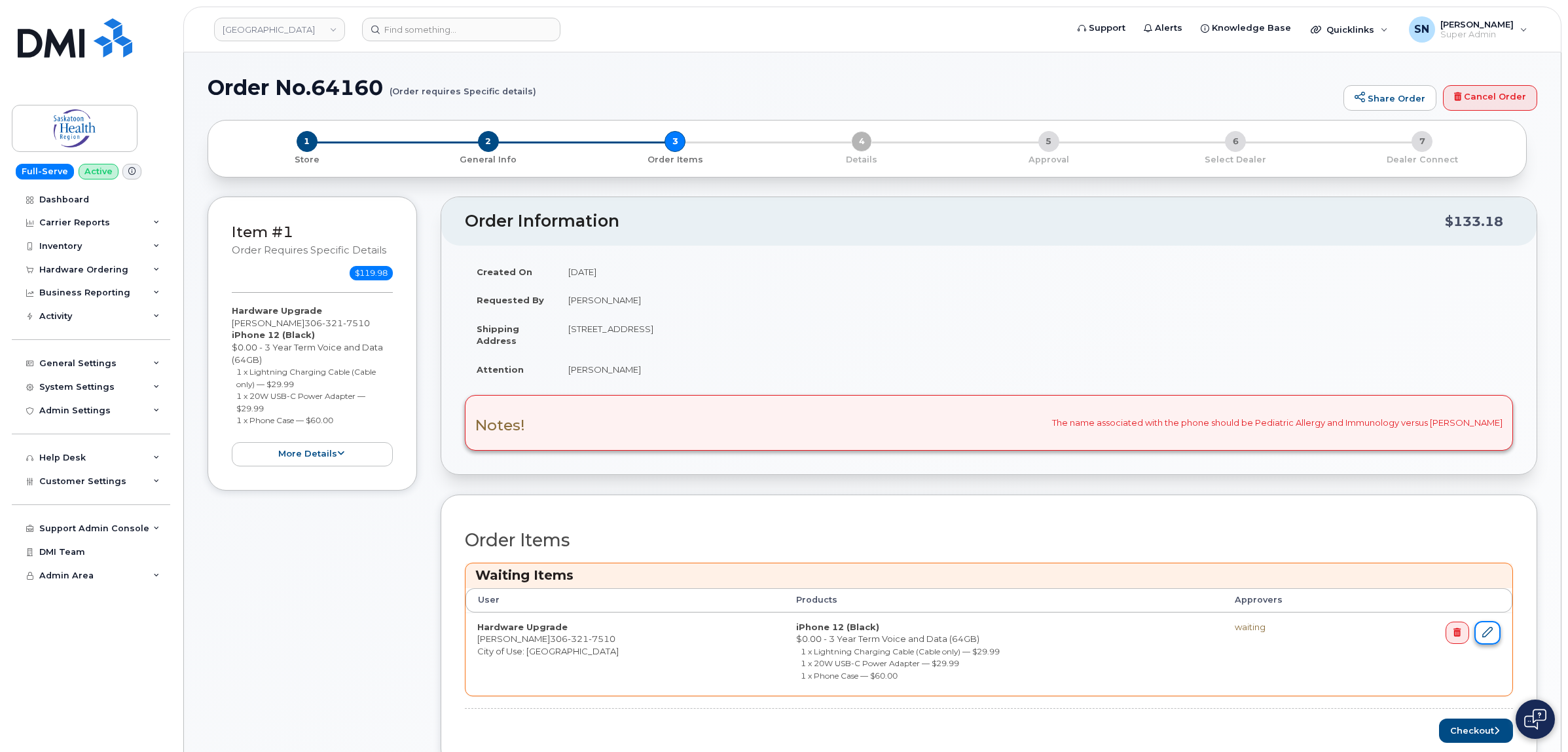
click at [1487, 630] on icon at bounding box center [1488, 632] width 11 height 11
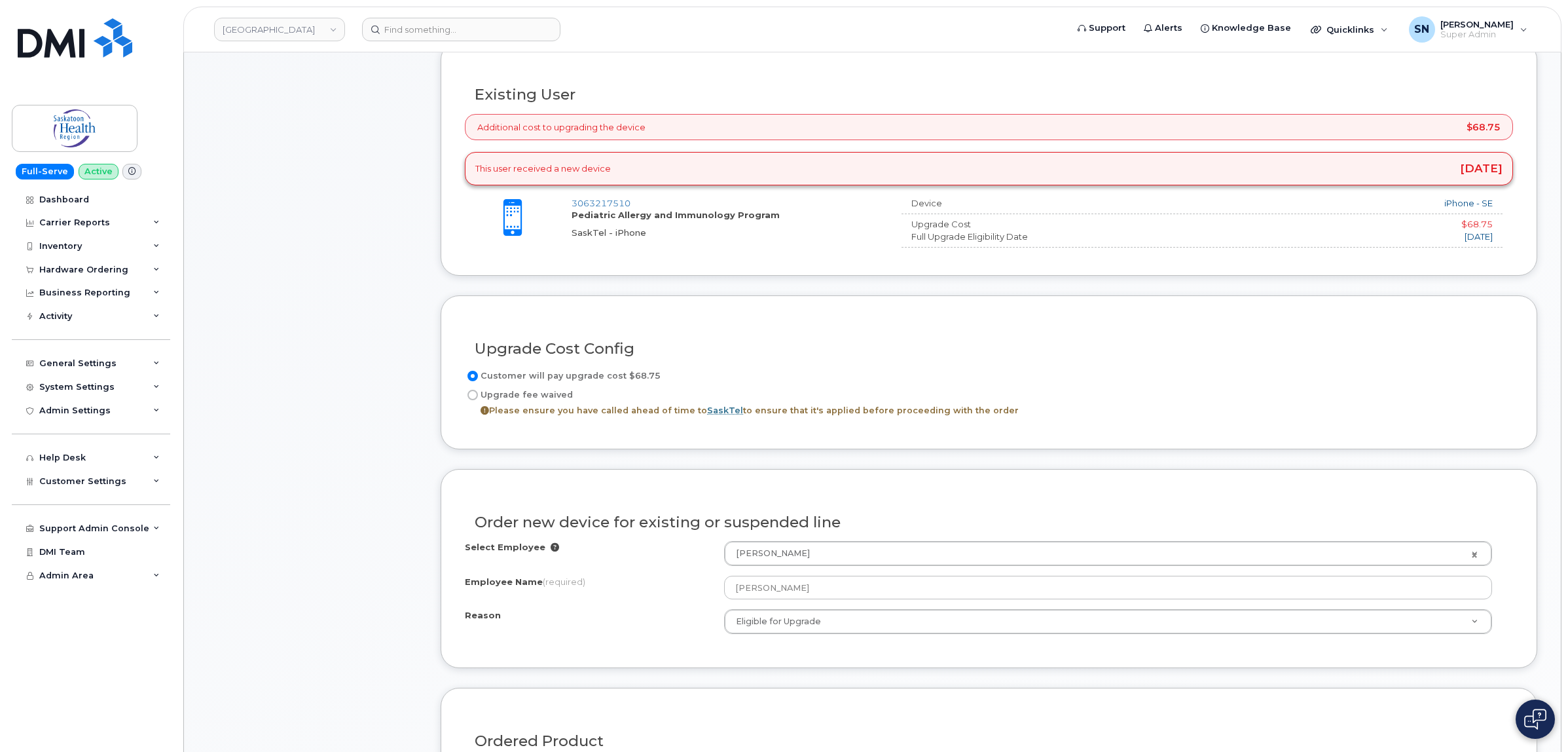
scroll to position [655, 0]
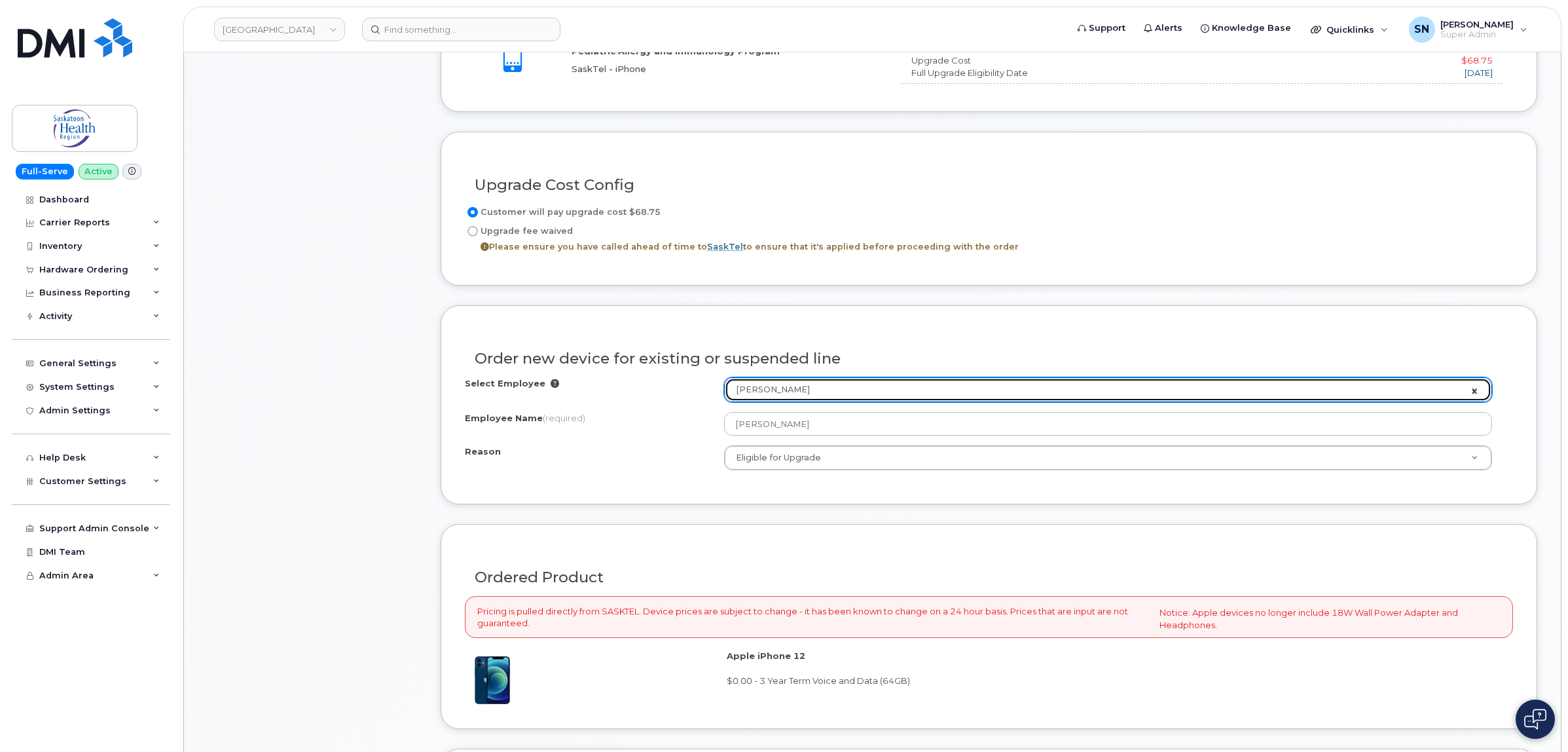
click at [1472, 394] on link "[PERSON_NAME]" at bounding box center [1108, 389] width 767 height 24
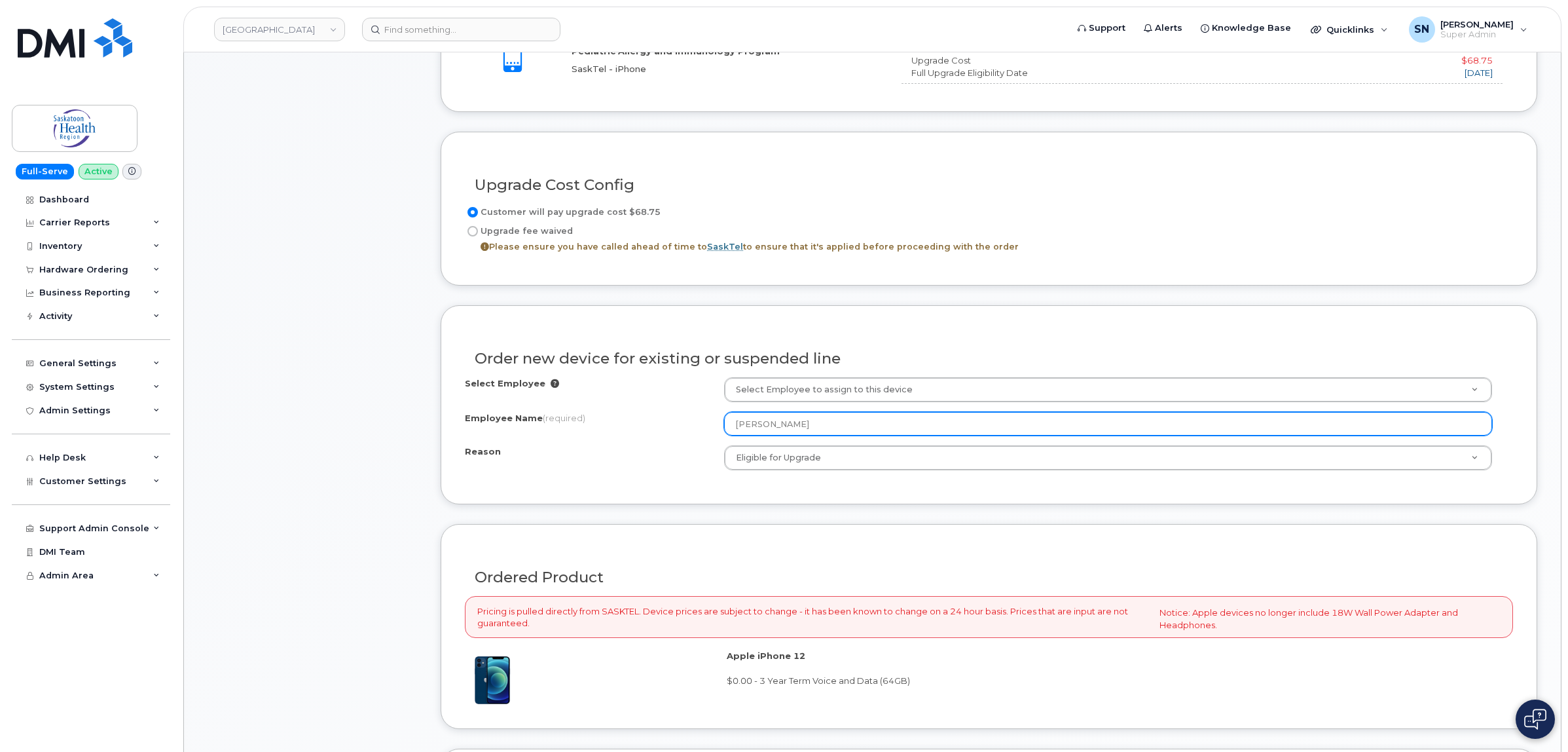
drag, startPoint x: 882, startPoint y: 433, endPoint x: 661, endPoint y: 423, distance: 221.2
click at [661, 423] on div "Employee Name (required) Jessica Marien" at bounding box center [989, 424] width 1049 height 24
paste input "Pediatric Allergy and Immunology Program"
type input "Pediatric Allergy and Immunology Program"
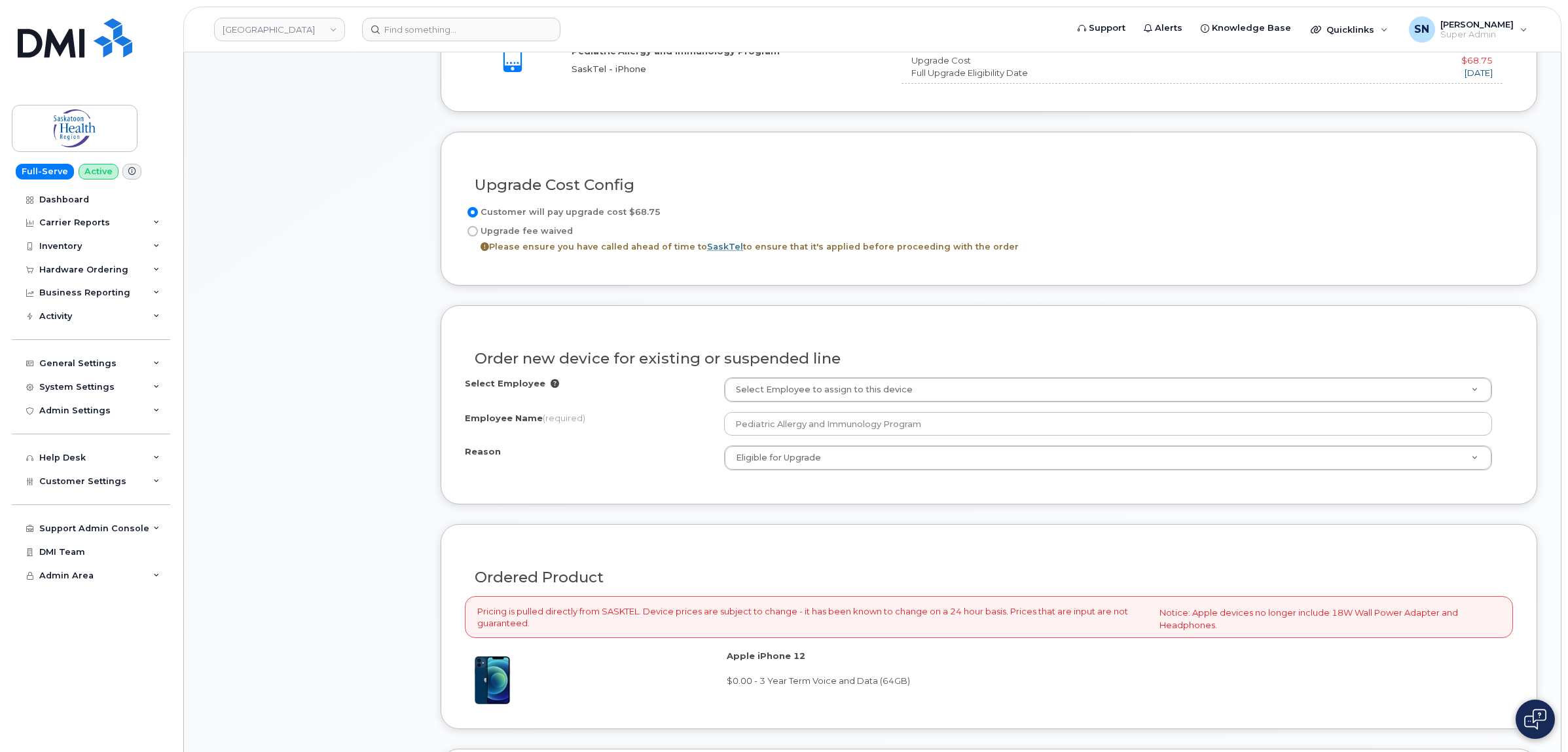
click at [661, 423] on div "Employee Name (required)" at bounding box center [594, 421] width 259 height 18
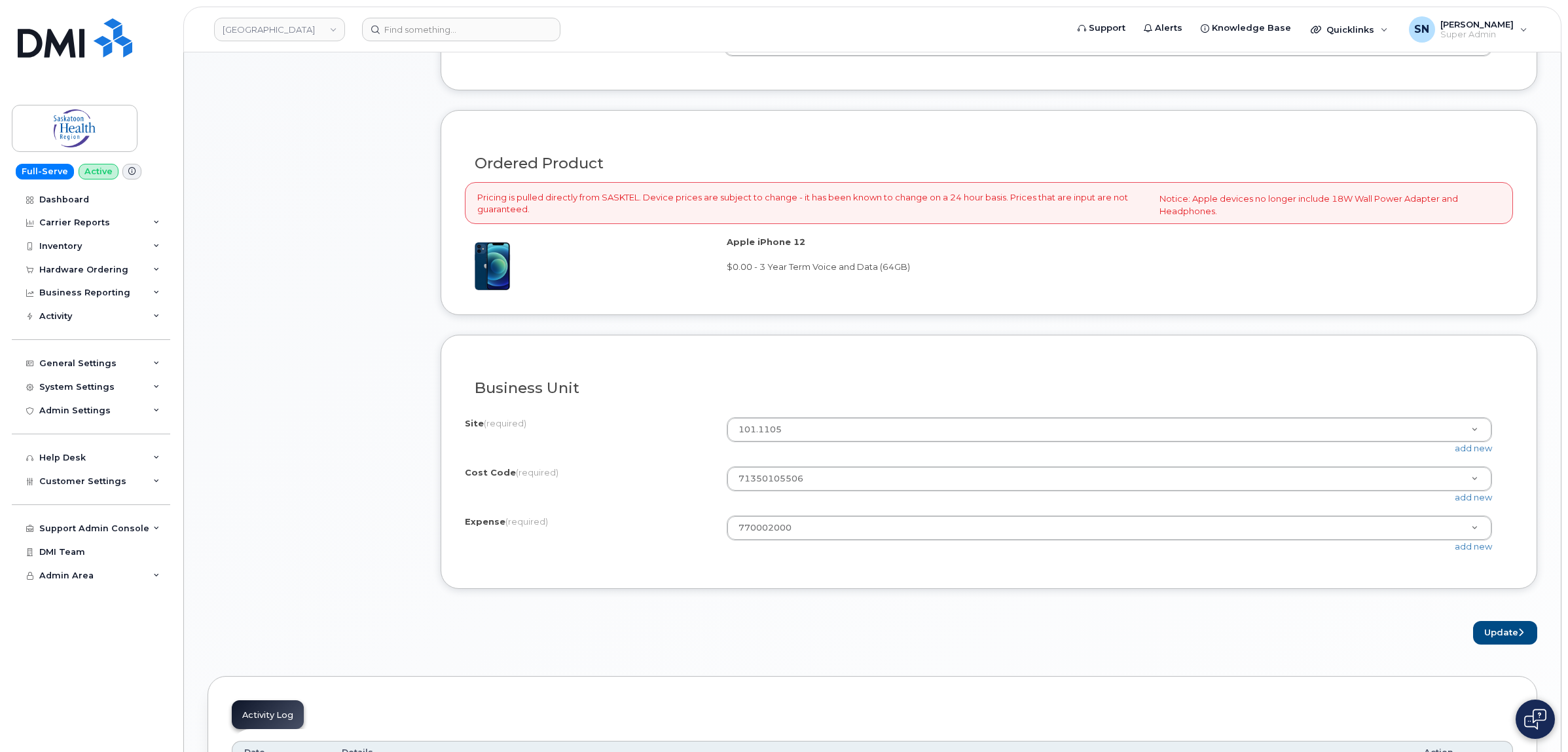
scroll to position [1146, 0]
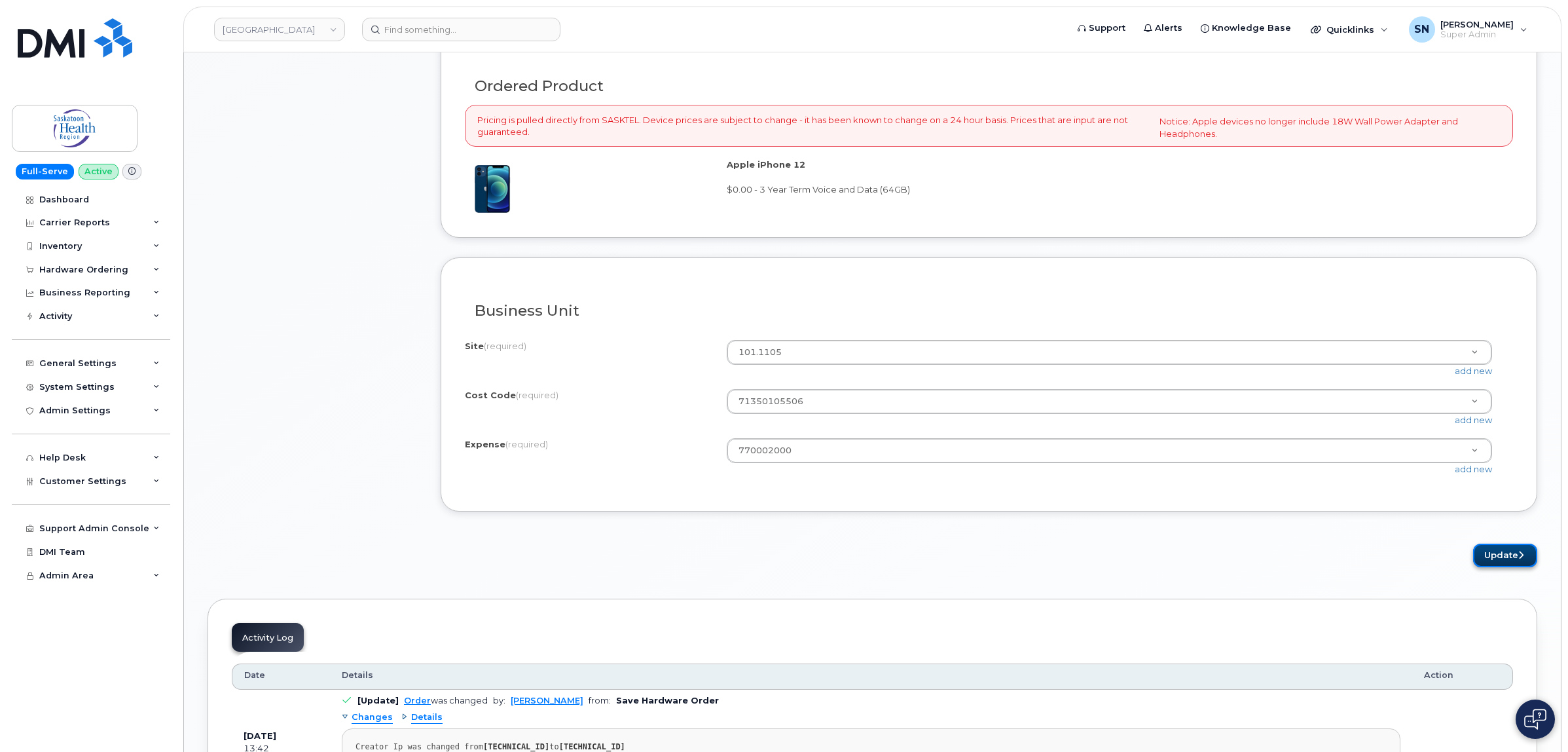
click at [1508, 567] on button "Update" at bounding box center [1505, 556] width 64 height 25
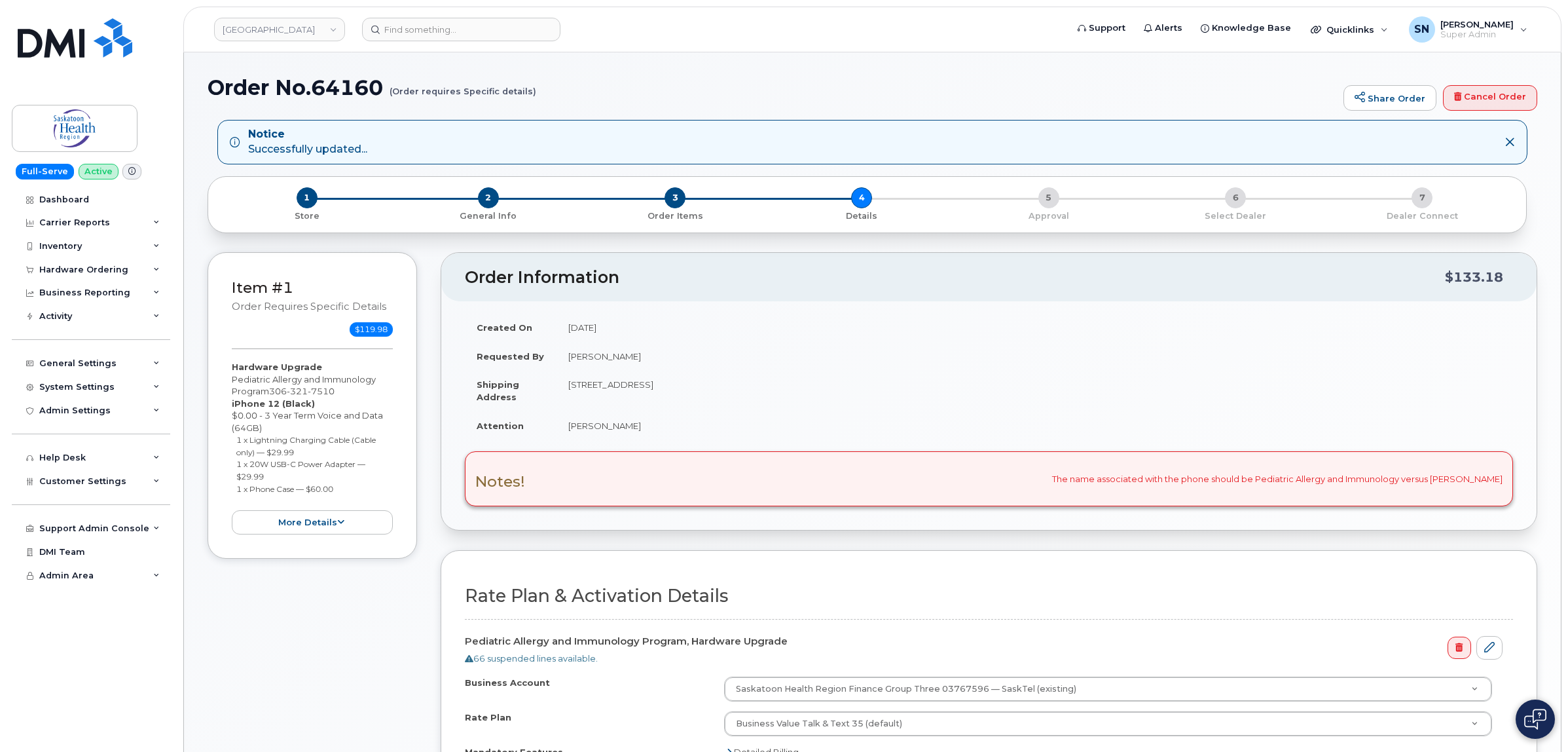
select select
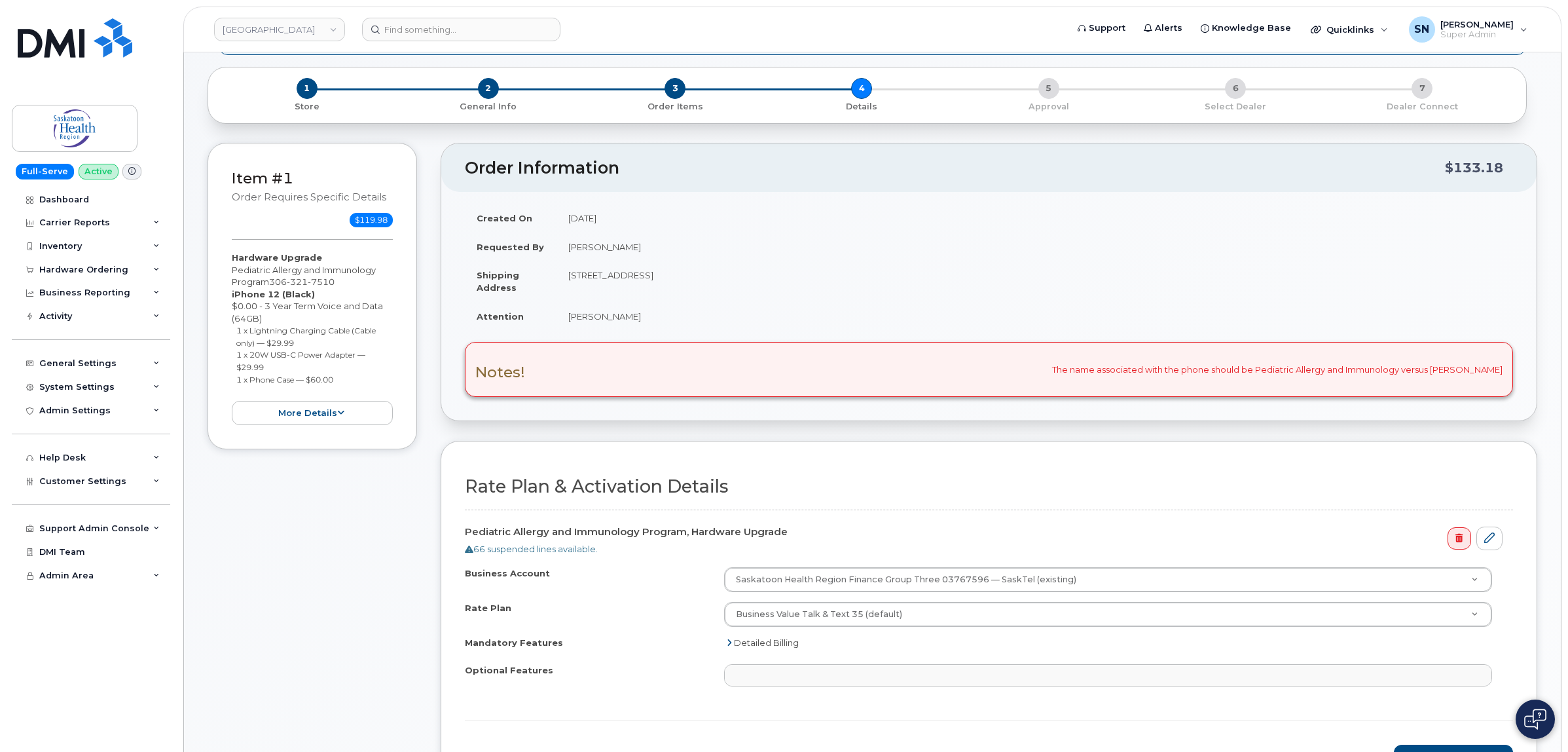
scroll to position [328, 0]
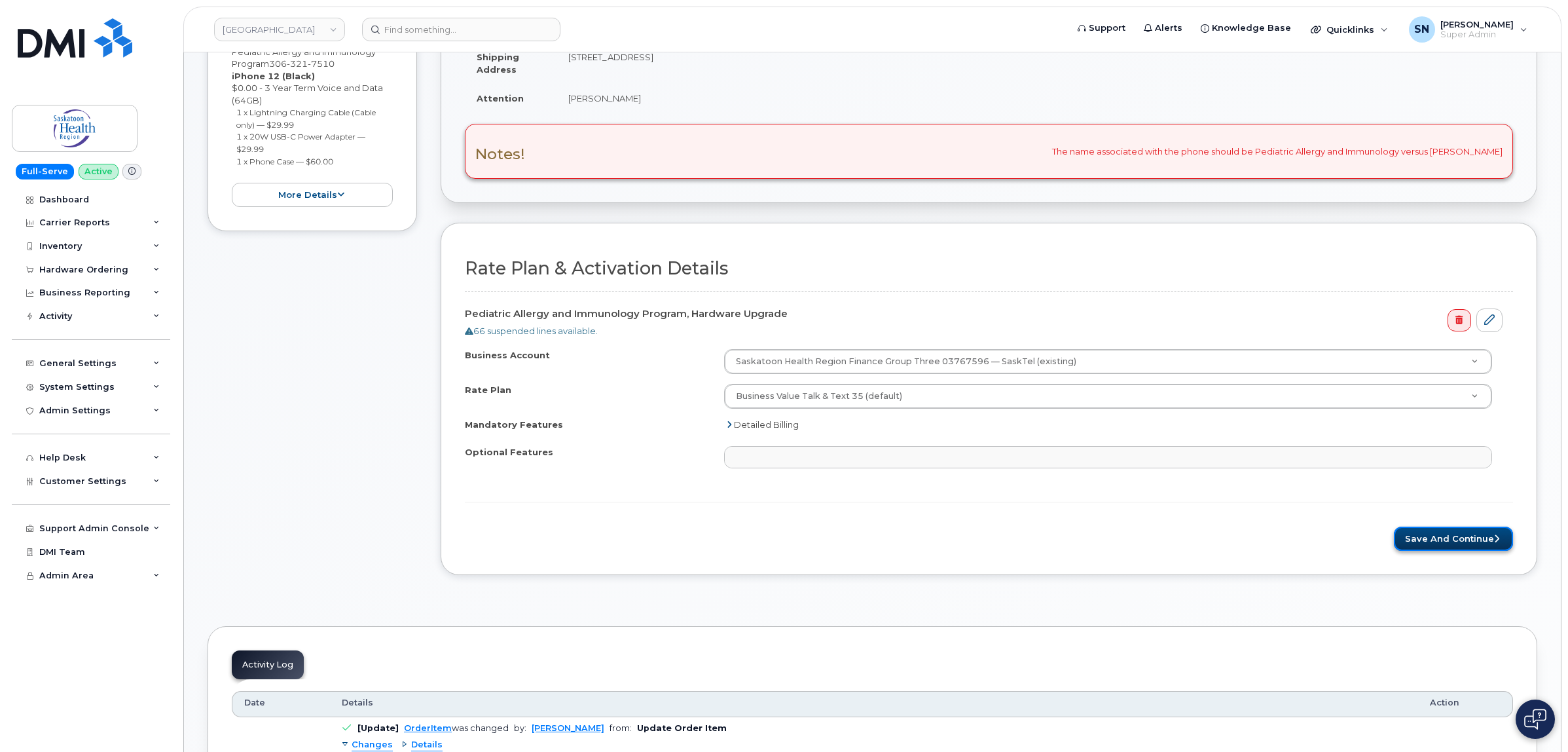
click at [1438, 545] on button "Save and Continue" at bounding box center [1453, 539] width 119 height 25
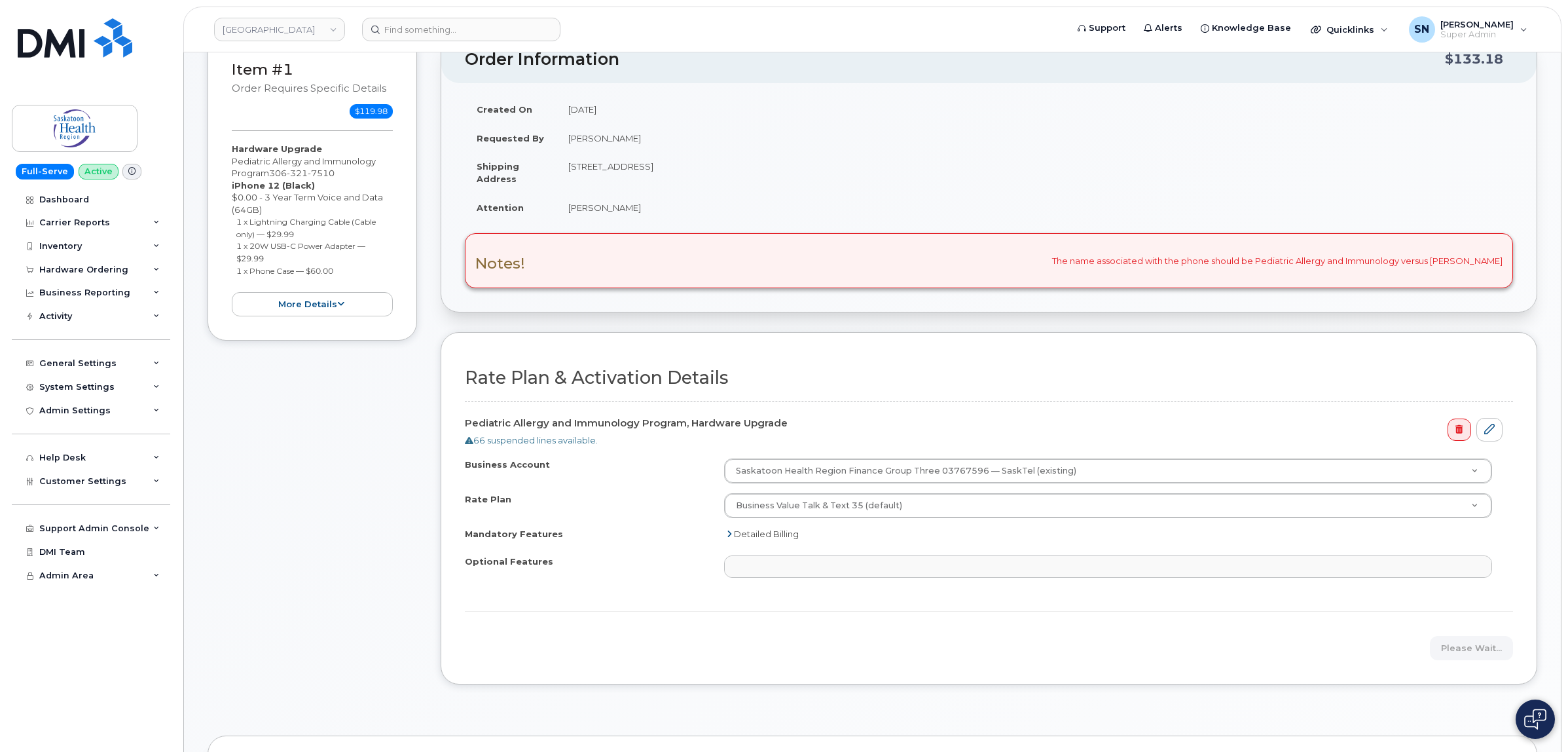
scroll to position [82, 0]
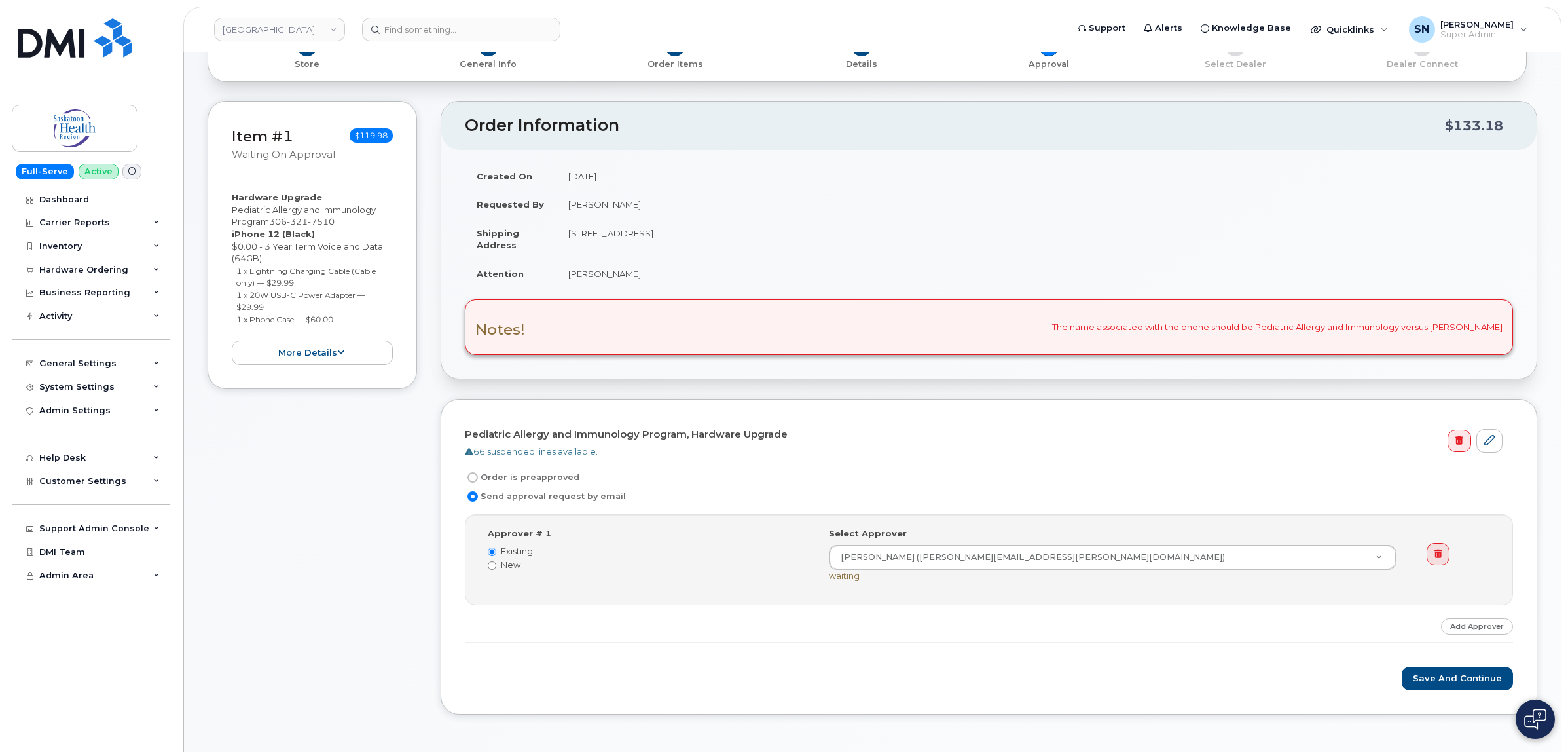
scroll to position [246, 0]
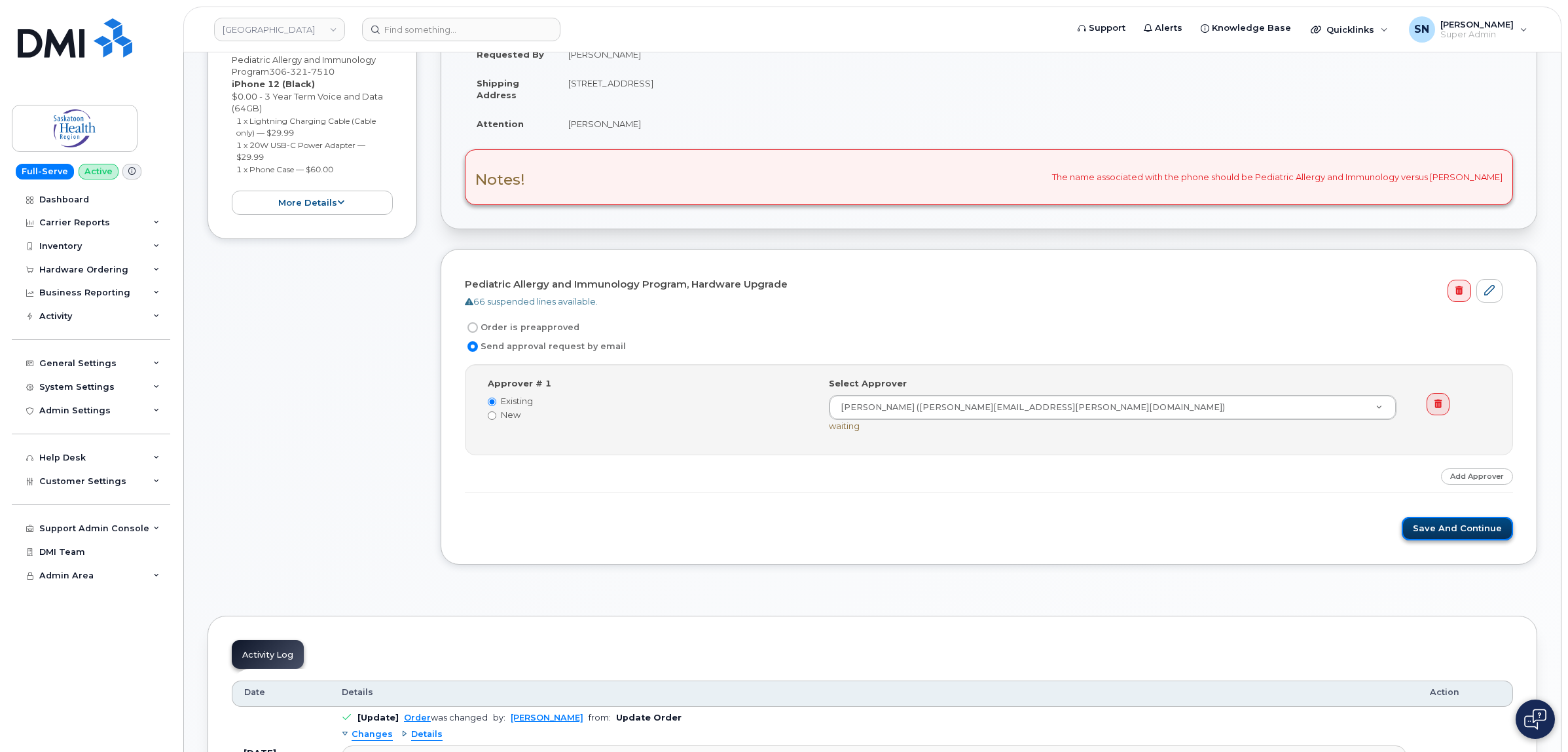
click at [1463, 525] on button "Save and Continue" at bounding box center [1457, 529] width 111 height 25
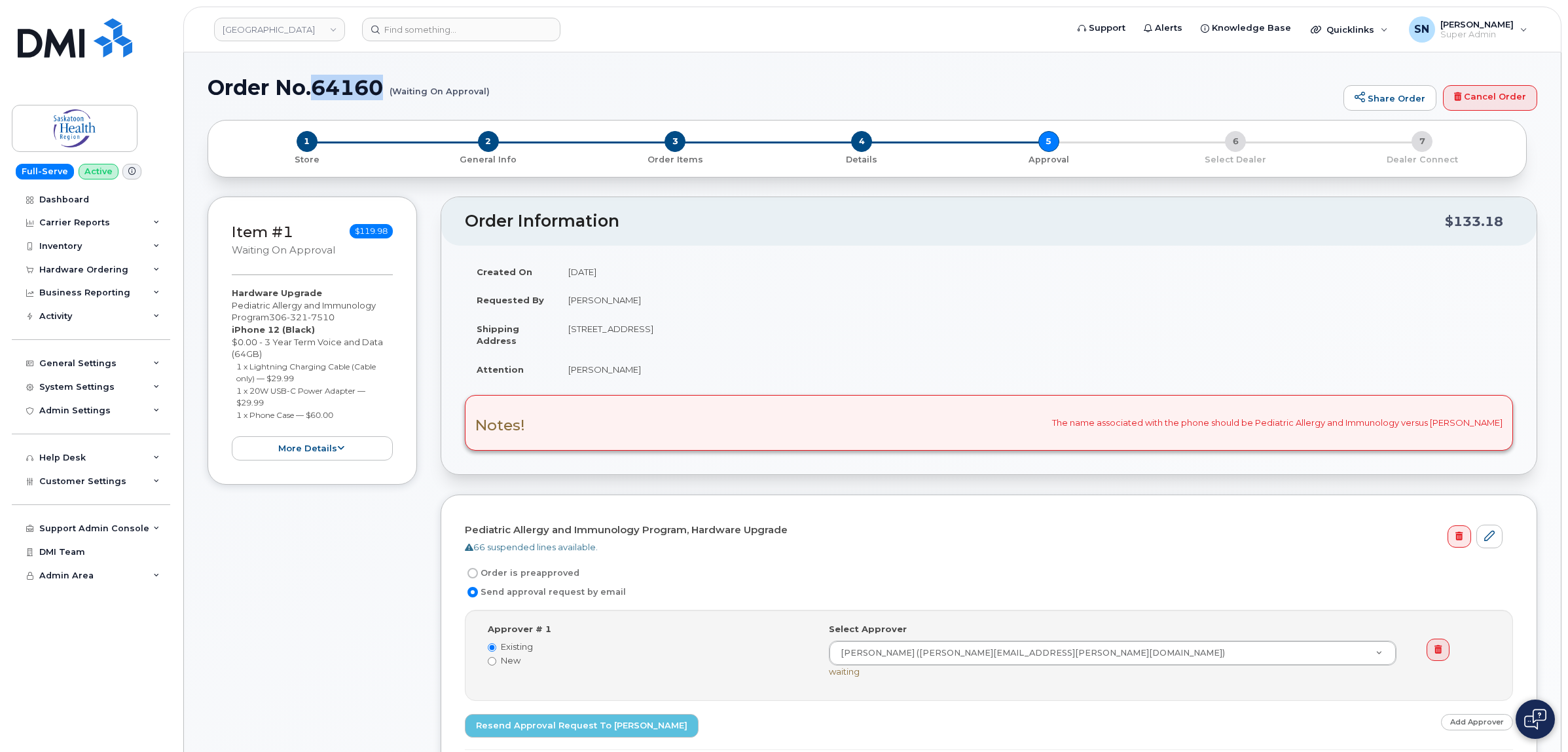
drag, startPoint x: 315, startPoint y: 88, endPoint x: 390, endPoint y: 90, distance: 75.0
click at [390, 90] on h1 "Order No.64160 (Waiting On Approval)" at bounding box center [772, 87] width 1130 height 23
copy h1 "64160"
